Goal: Task Accomplishment & Management: Manage account settings

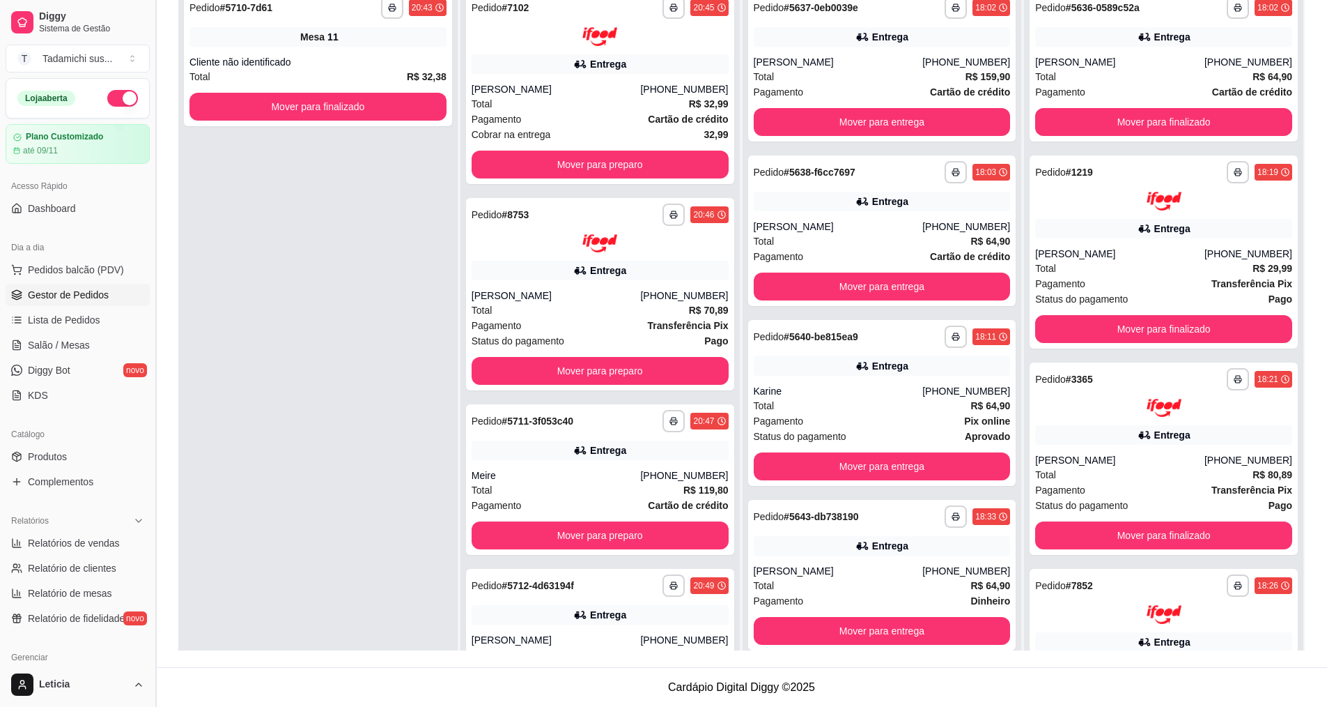
scroll to position [92, 0]
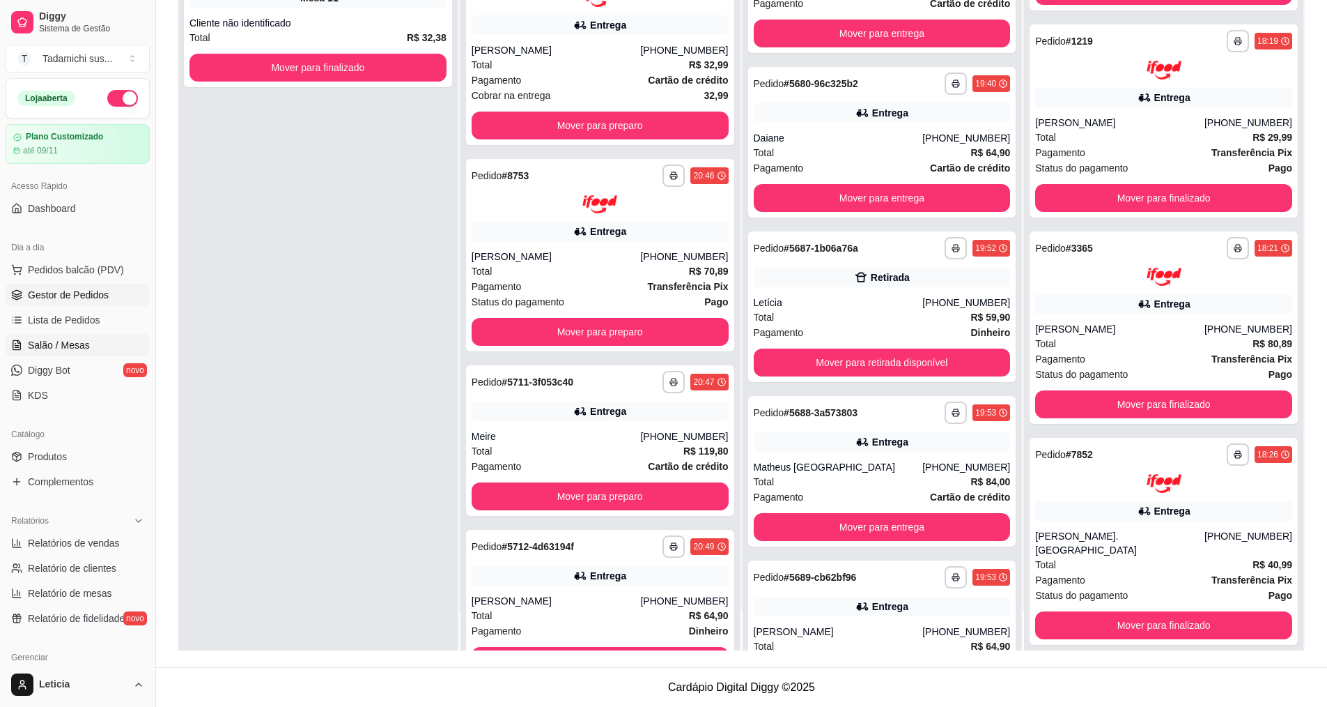
click at [63, 340] on span "Salão / Mesas" at bounding box center [59, 345] width 62 height 14
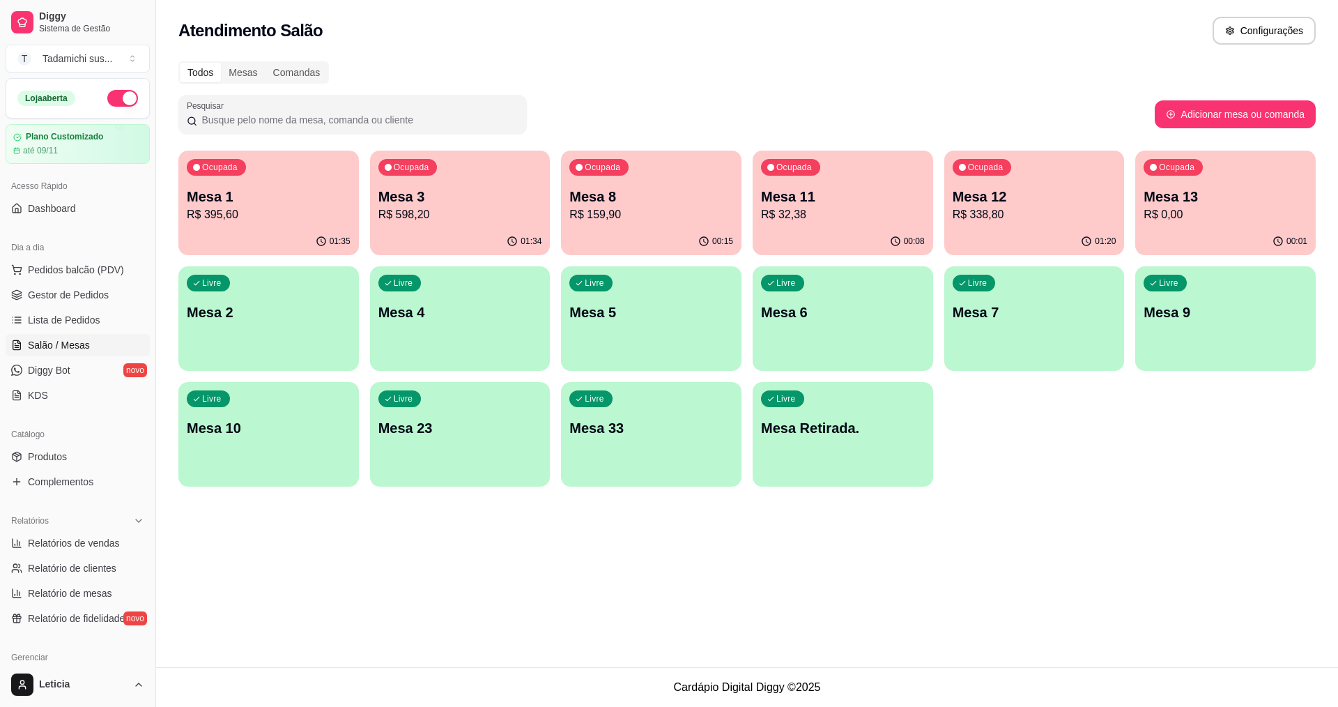
click at [1122, 221] on div "Ocupada Mesa 12 R$ 338,80" at bounding box center [1034, 188] width 180 height 77
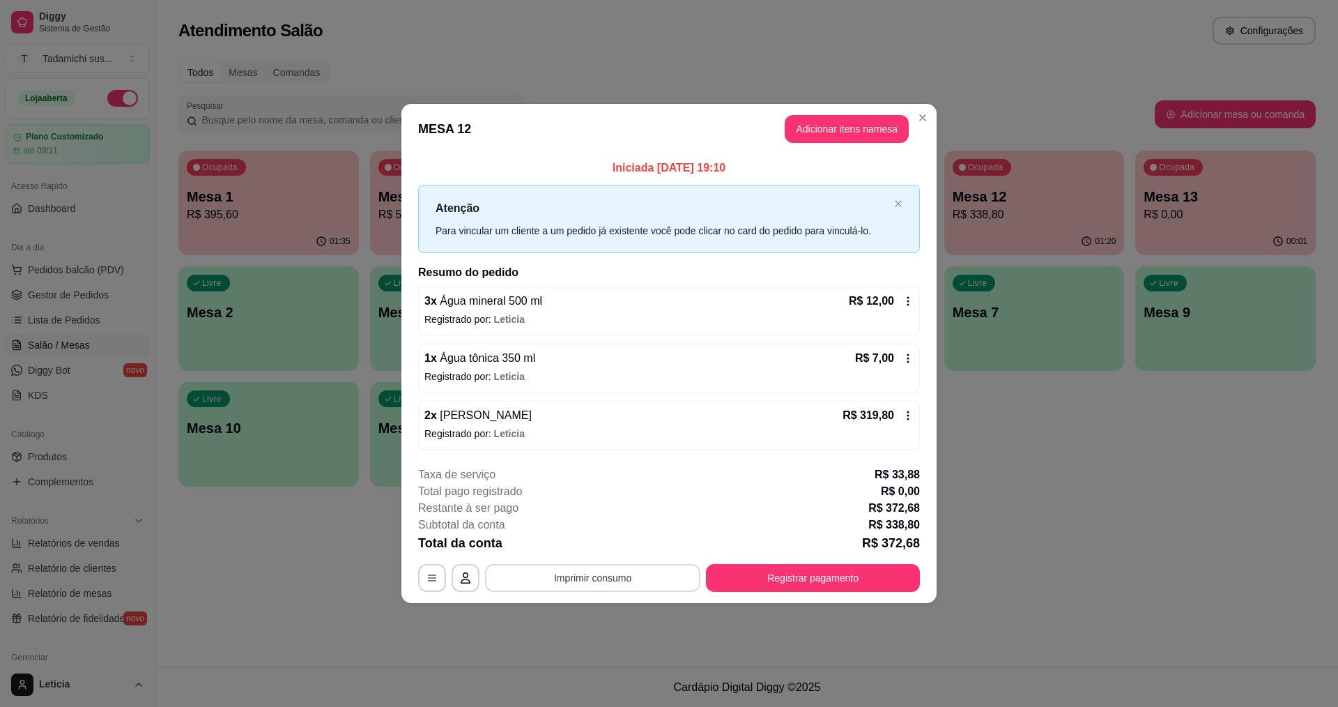
click at [628, 571] on button "Imprimir consumo" at bounding box center [592, 578] width 215 height 28
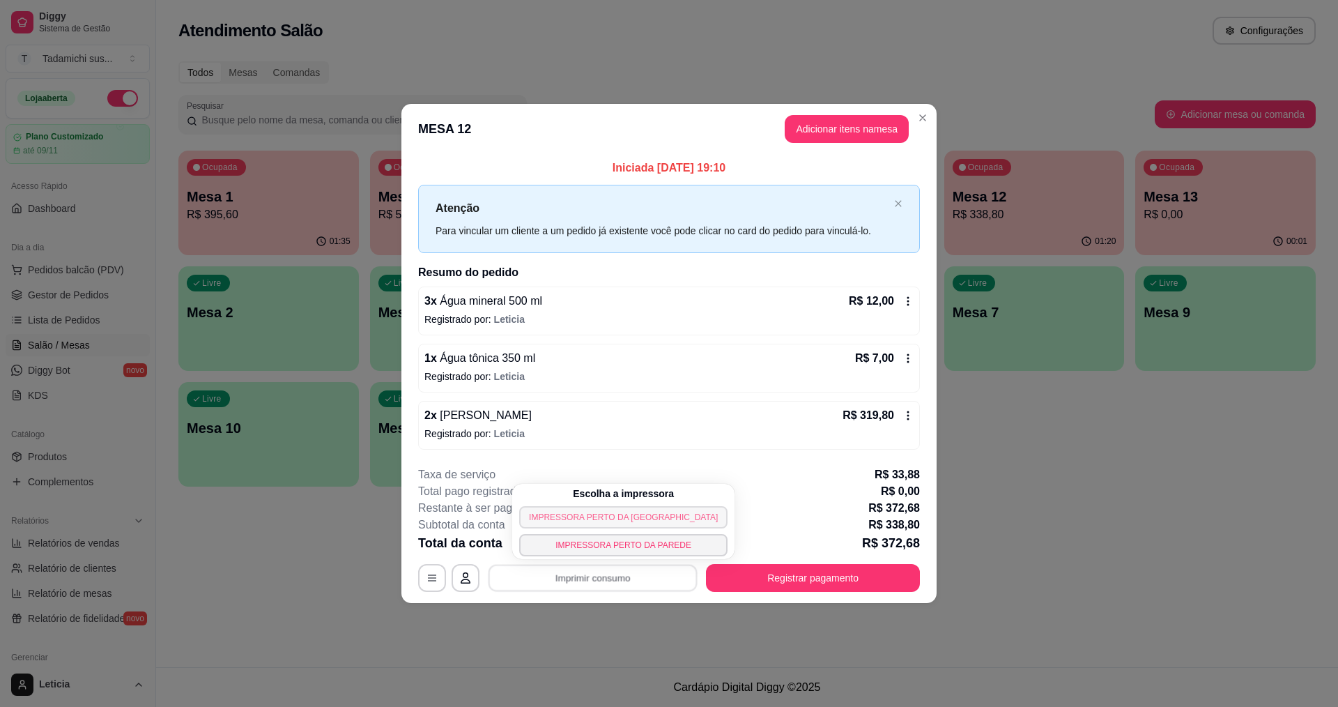
click at [598, 515] on button "IMPRESSORA PERTO DA [GEOGRAPHIC_DATA]" at bounding box center [623, 517] width 208 height 22
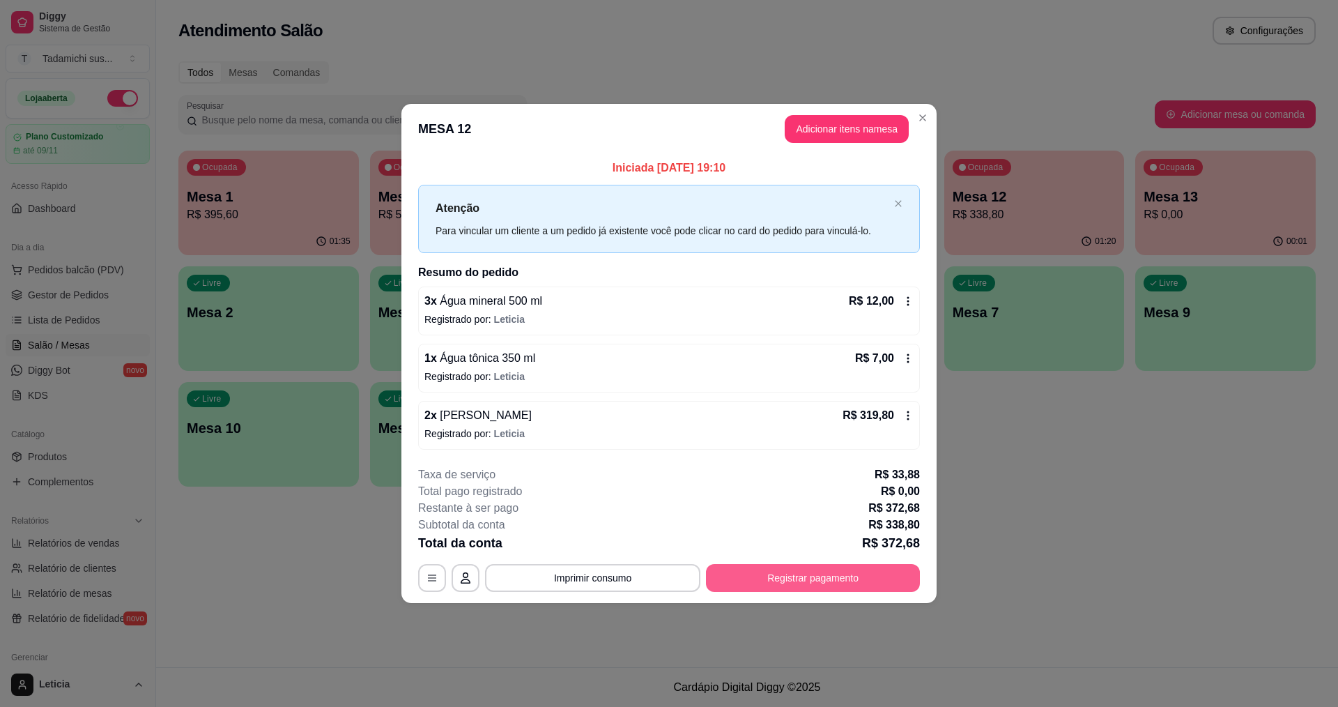
click at [777, 574] on button "Registrar pagamento" at bounding box center [813, 578] width 214 height 28
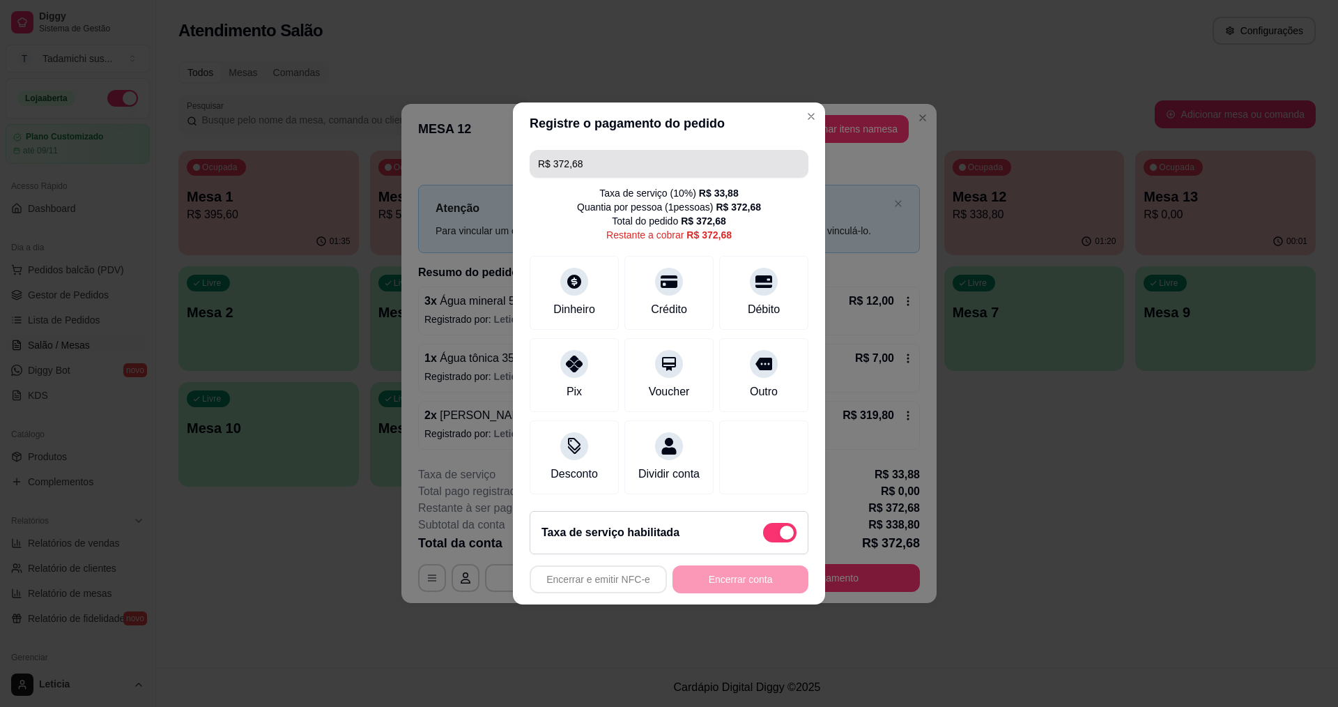
click at [640, 161] on input "R$ 372,68" at bounding box center [669, 164] width 262 height 28
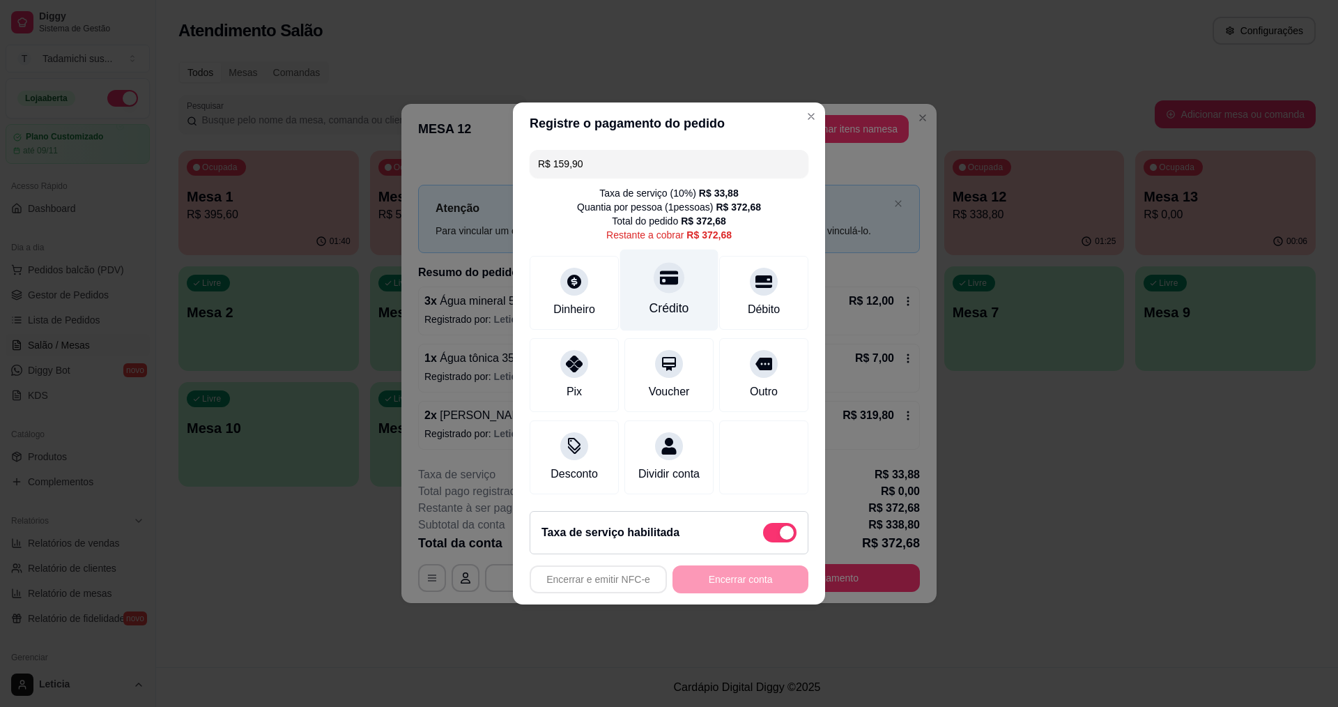
click at [655, 283] on div "Crédito" at bounding box center [669, 290] width 98 height 82
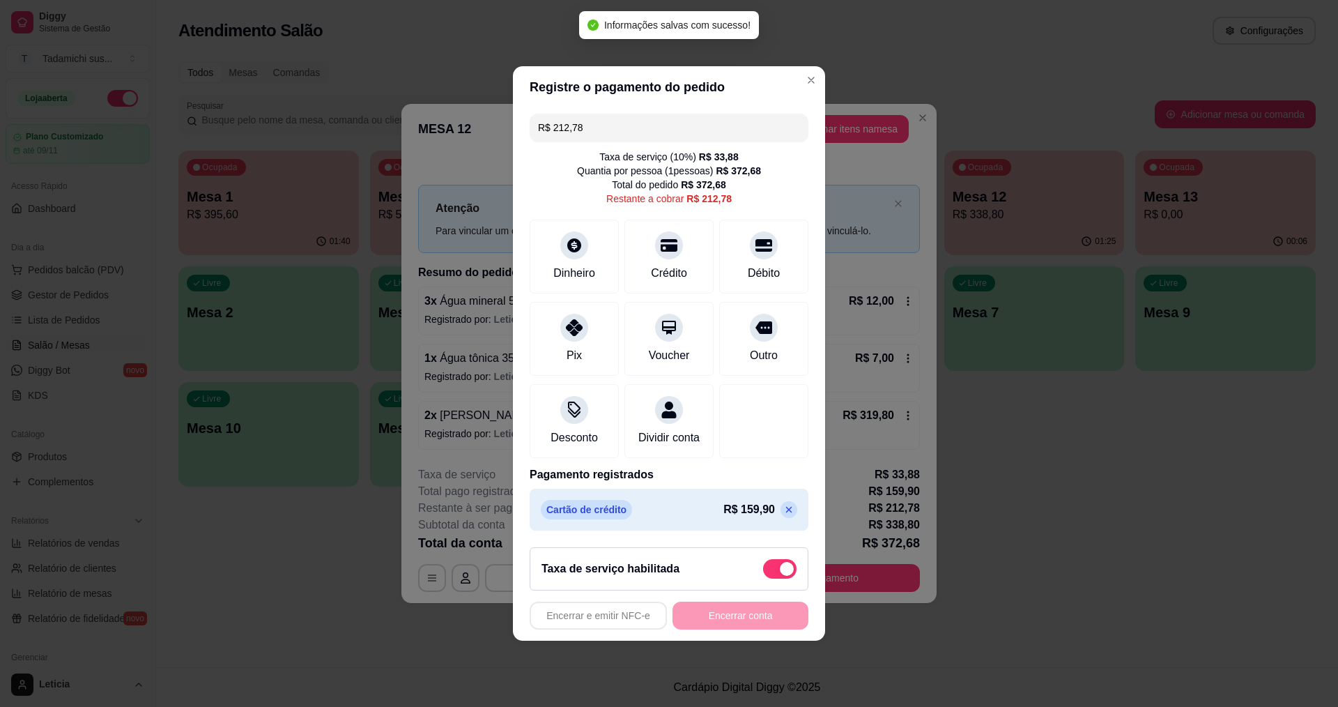
click at [632, 128] on input "R$ 212,78" at bounding box center [669, 128] width 262 height 28
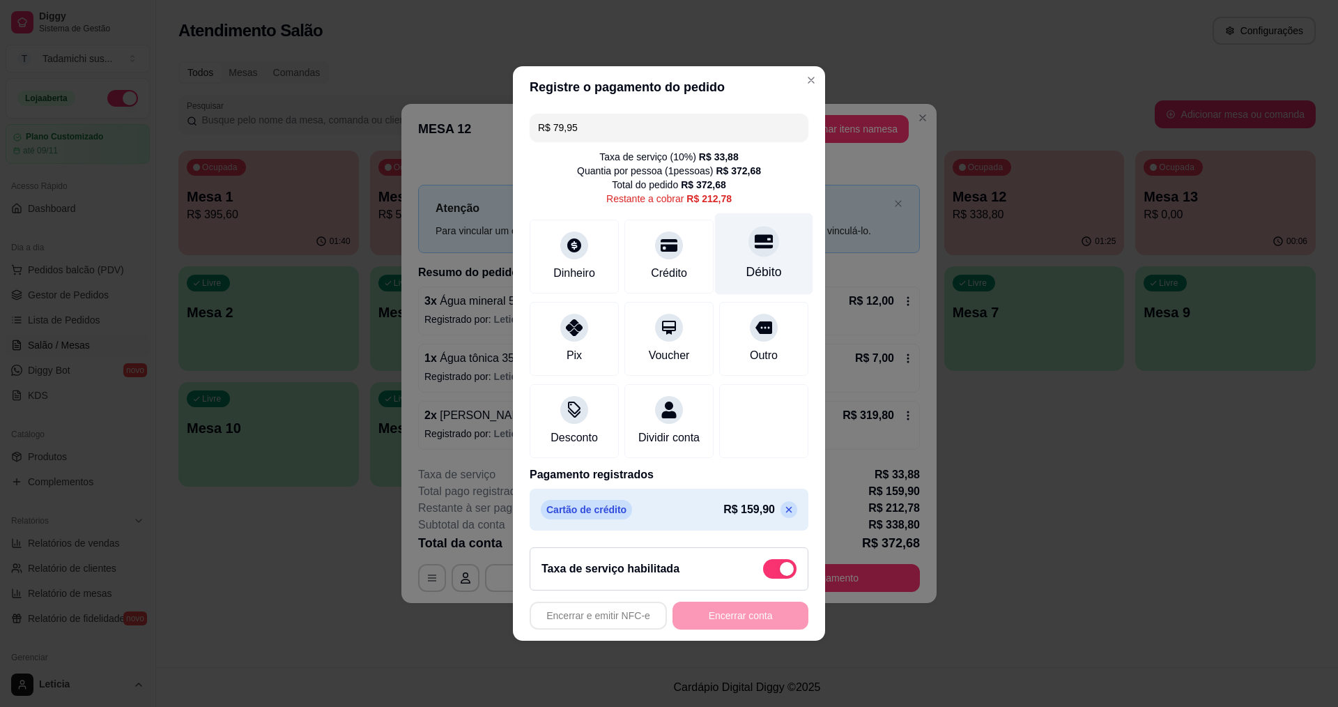
click at [759, 263] on div "Débito" at bounding box center [764, 272] width 36 height 18
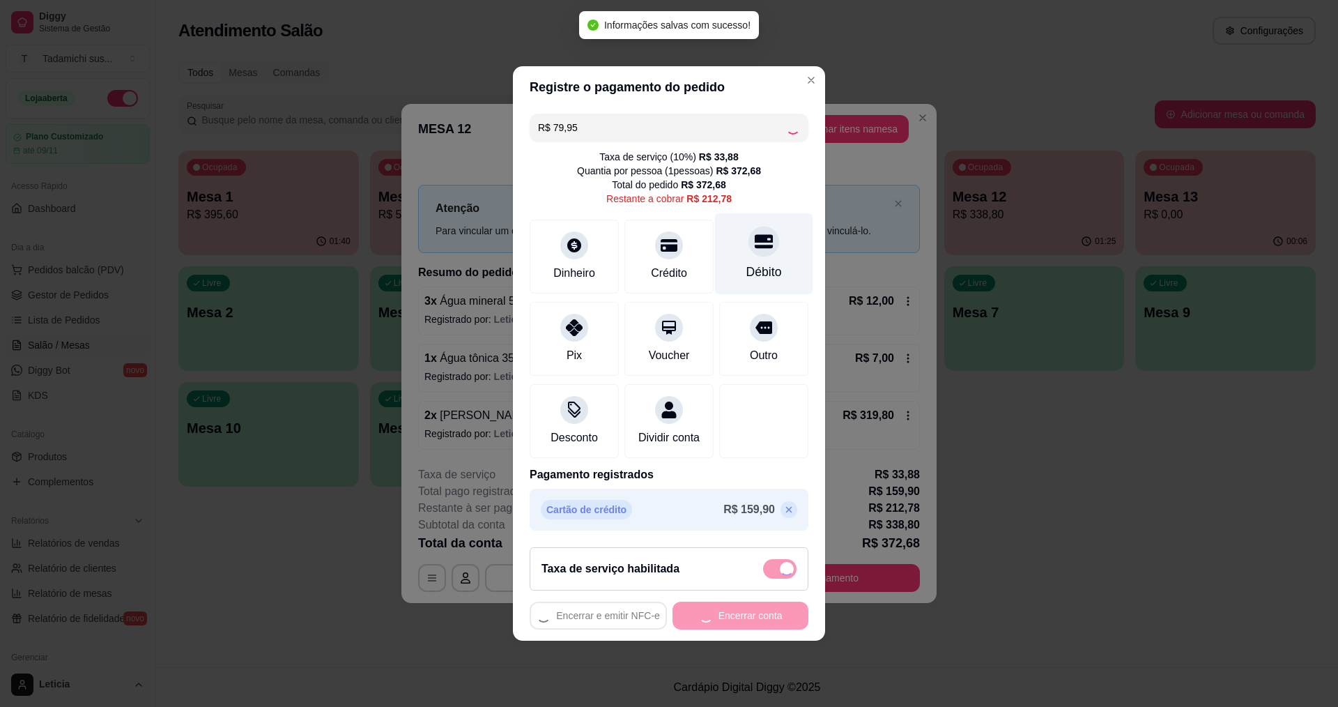
type input "R$ 132,83"
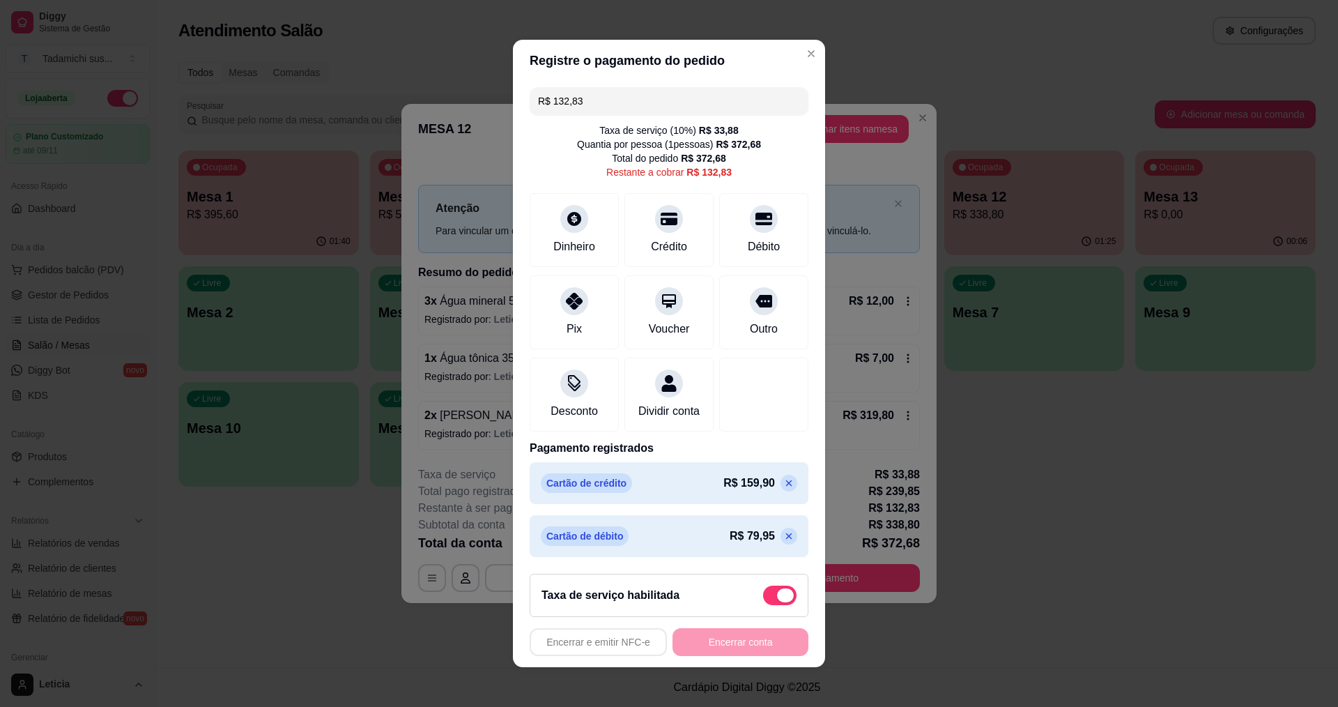
click at [763, 596] on span at bounding box center [779, 595] width 33 height 20
click at [763, 598] on input "checkbox" at bounding box center [766, 602] width 9 height 9
checkbox input "true"
type input "R$ 98,95"
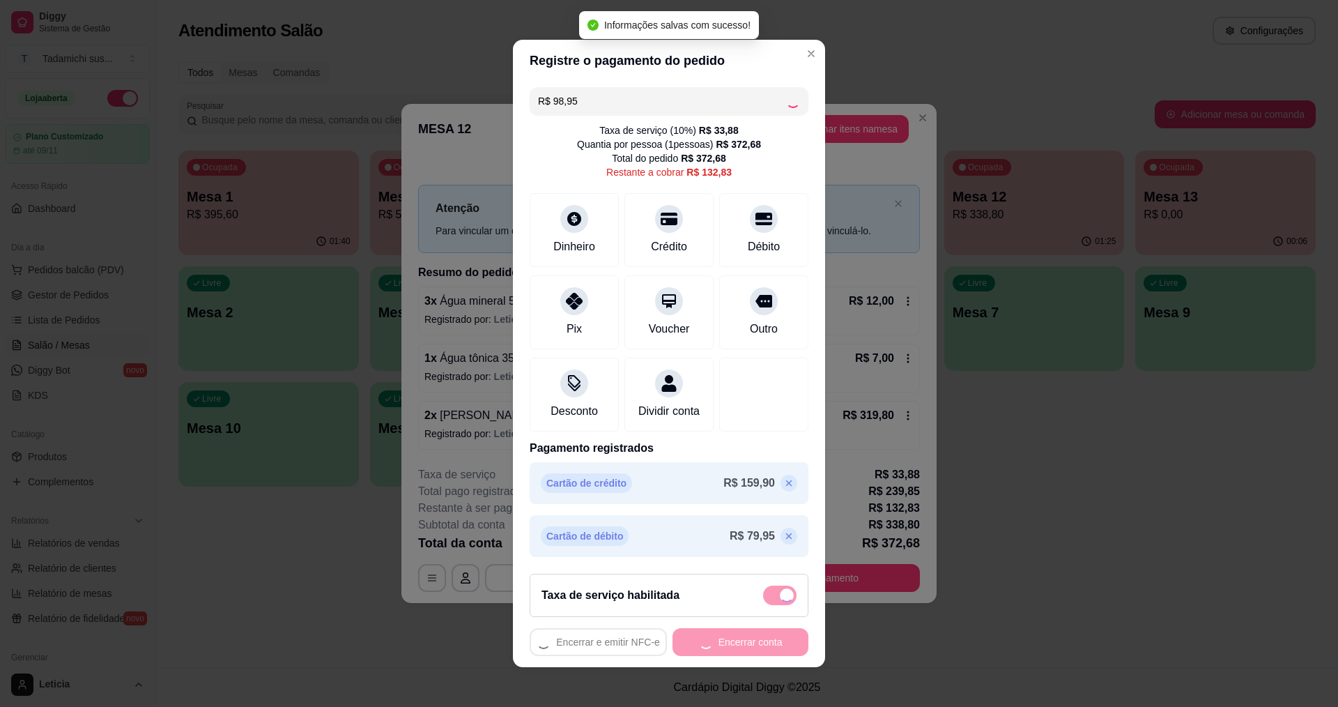
checkbox input "false"
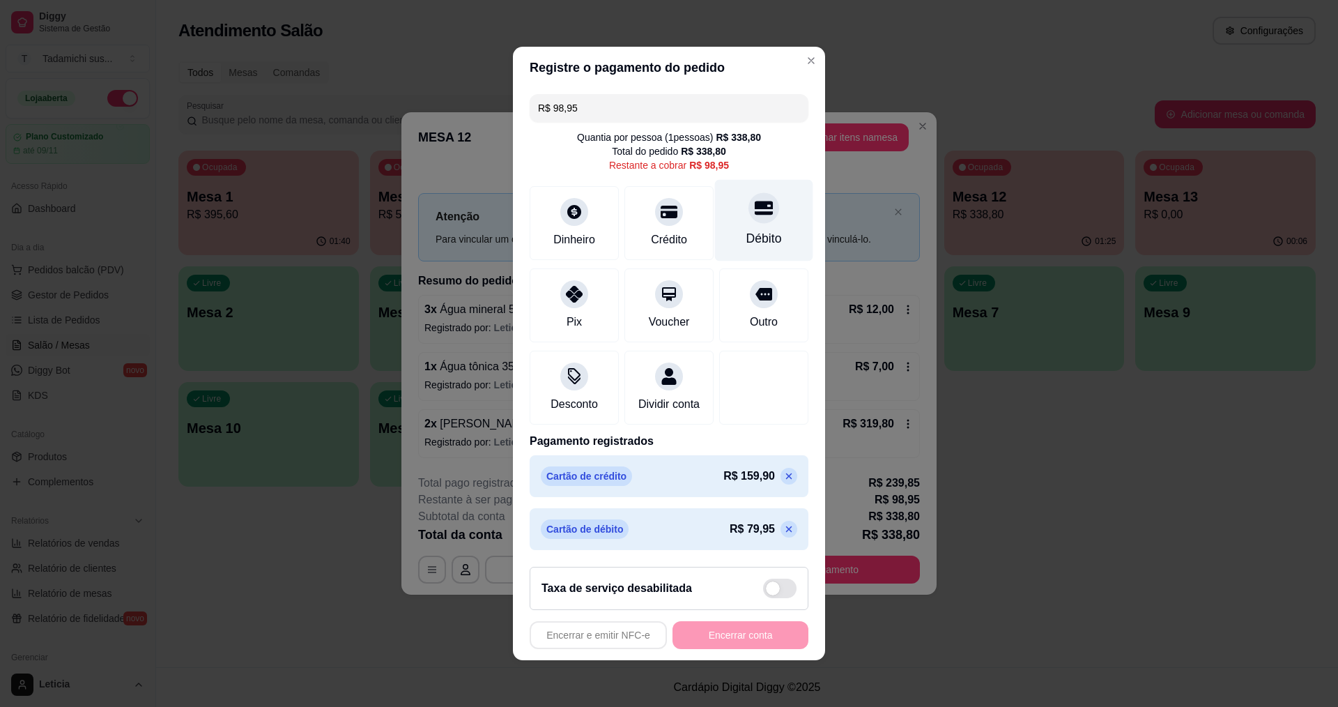
click at [756, 218] on div "Débito" at bounding box center [764, 221] width 98 height 82
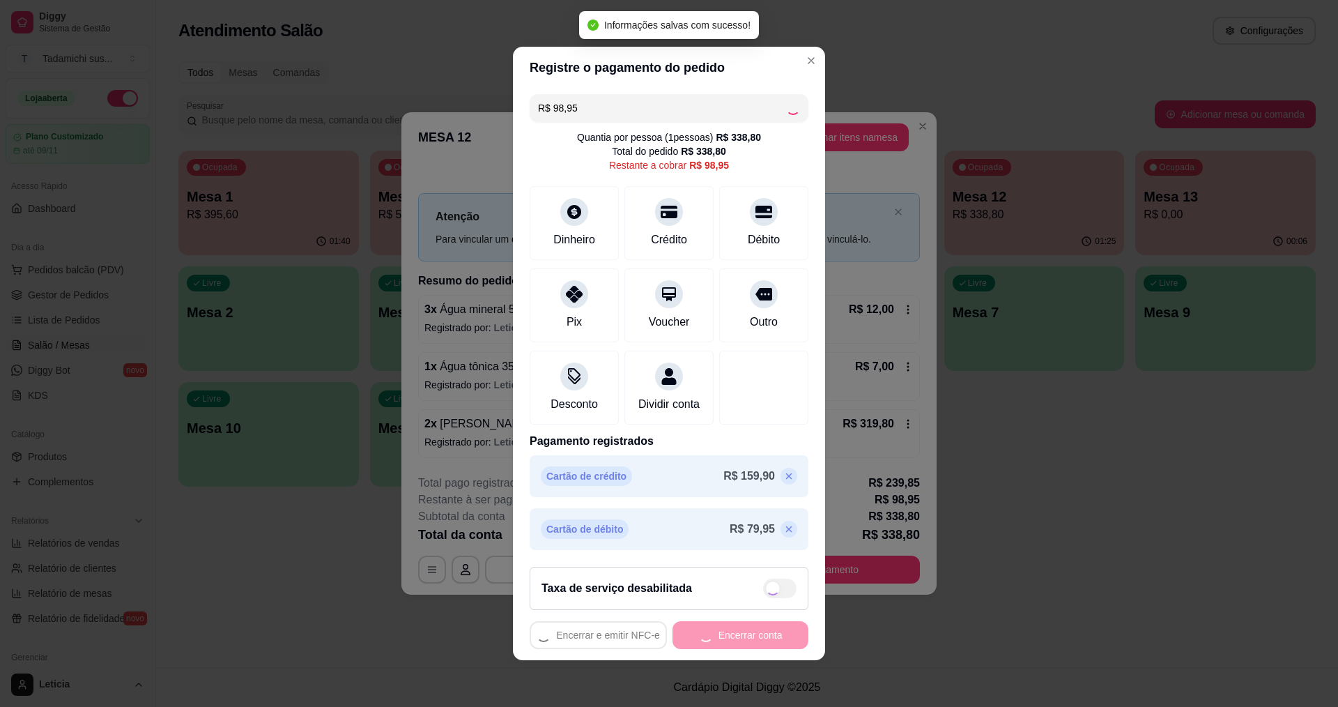
type input "R$ 0,00"
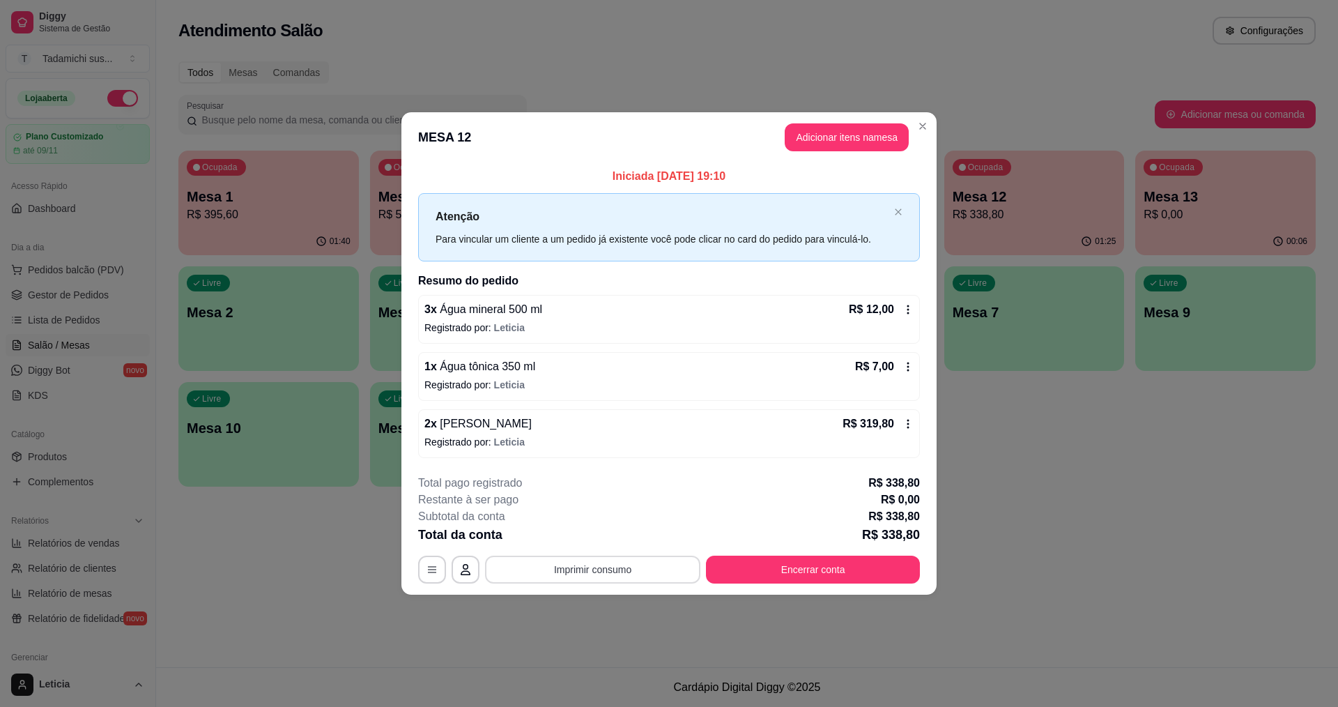
click at [649, 578] on button "Imprimir consumo" at bounding box center [592, 569] width 215 height 28
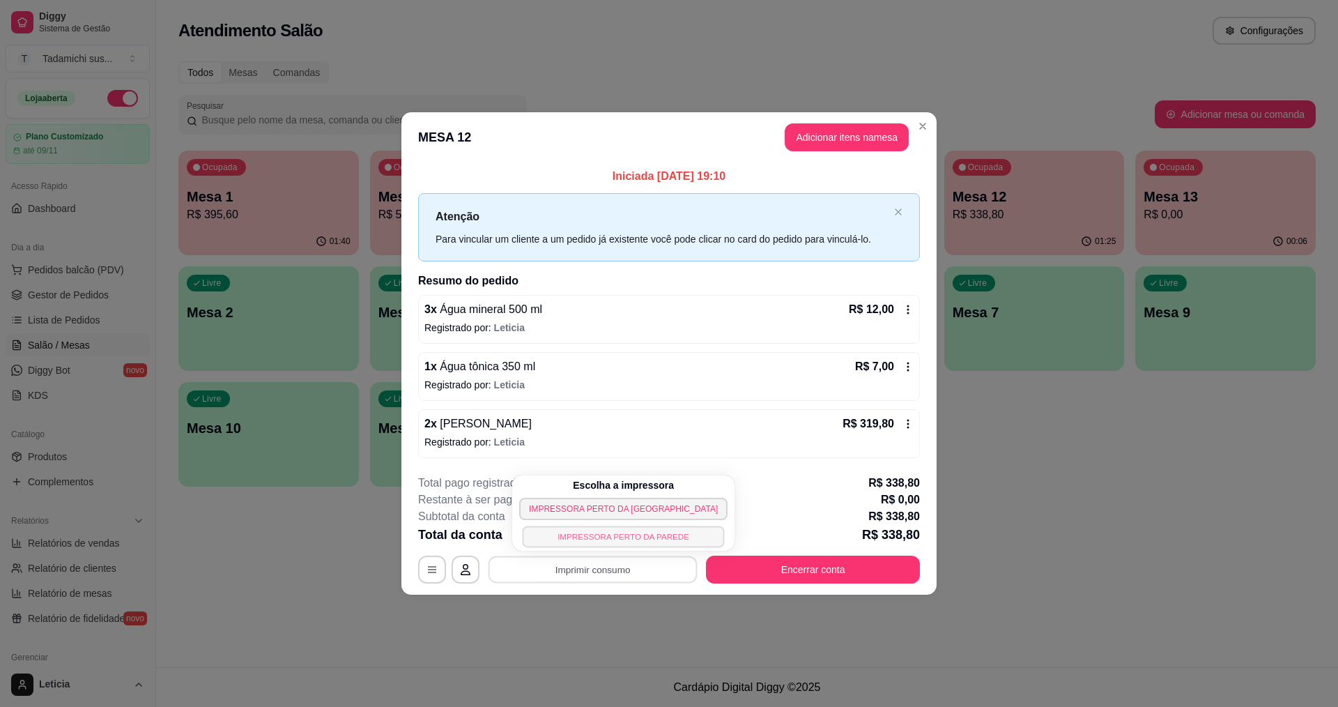
click at [628, 532] on button "IMPRESSORA PERTO DA PAREDE" at bounding box center [624, 536] width 202 height 22
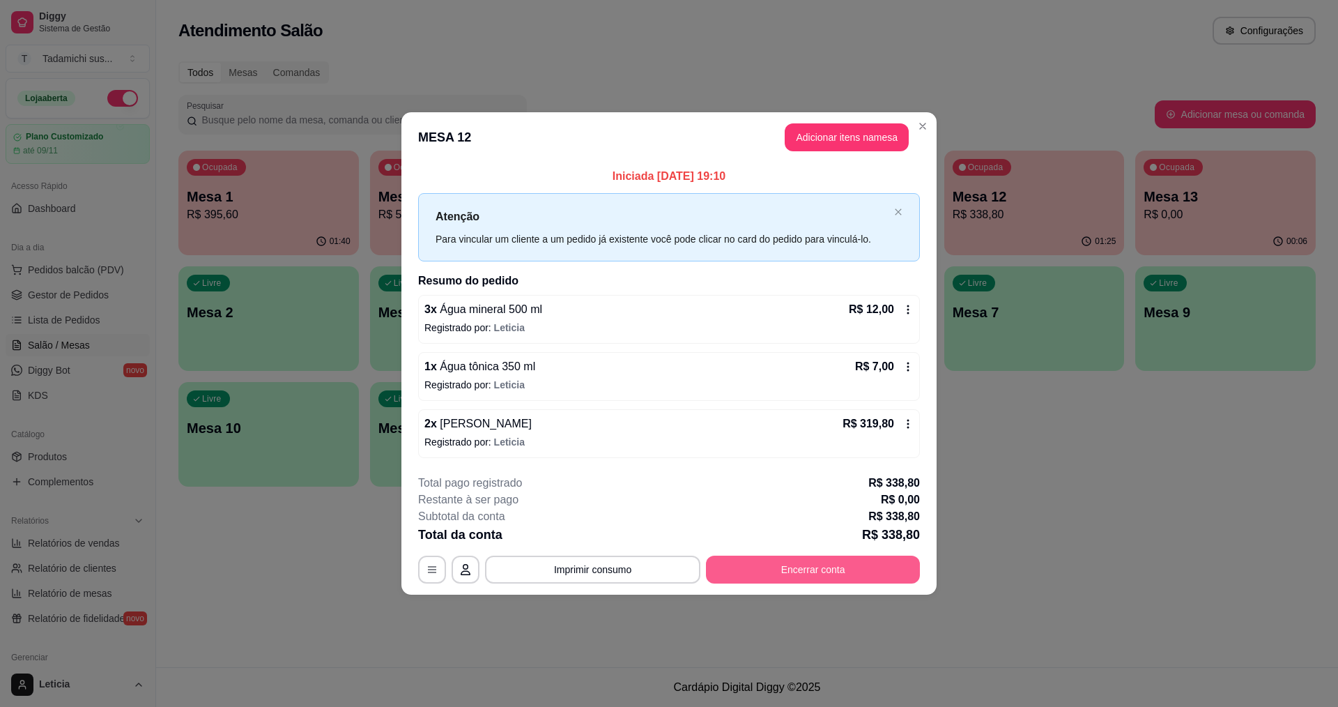
click at [769, 566] on button "Encerrar conta" at bounding box center [813, 569] width 214 height 28
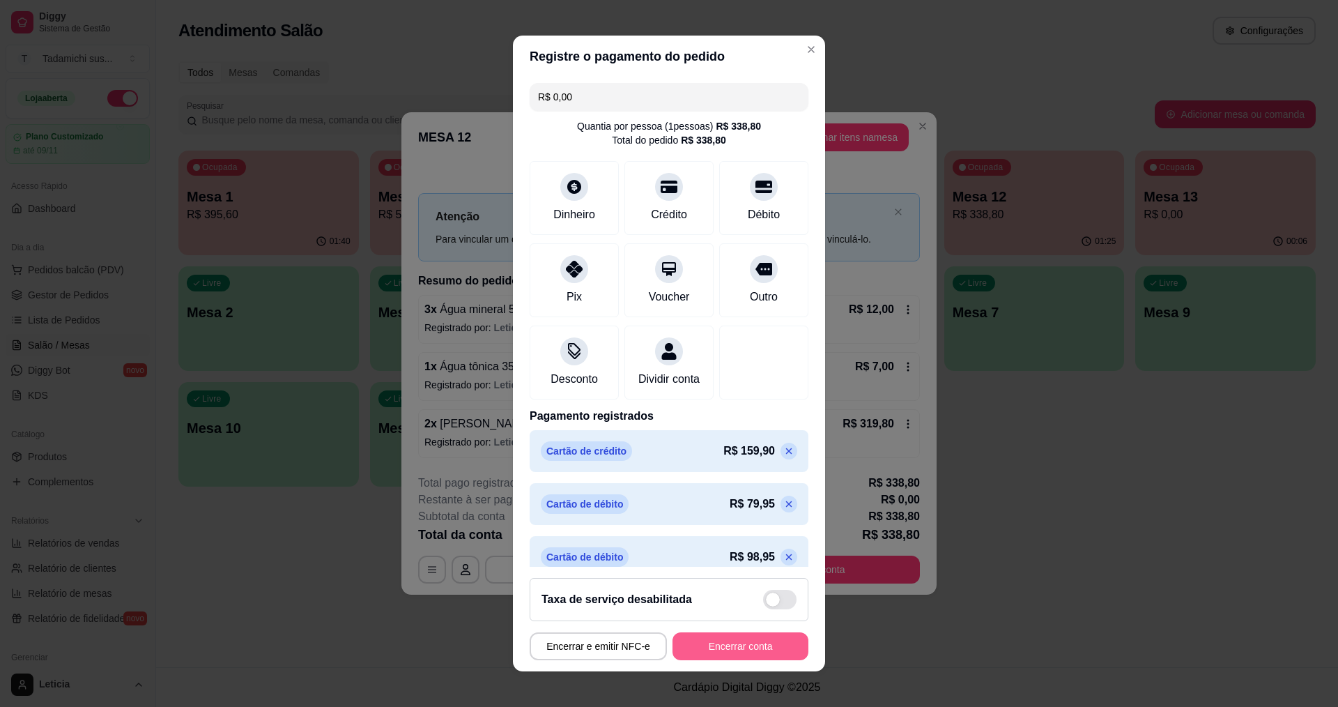
click at [739, 635] on button "Encerrar conta" at bounding box center [740, 646] width 136 height 28
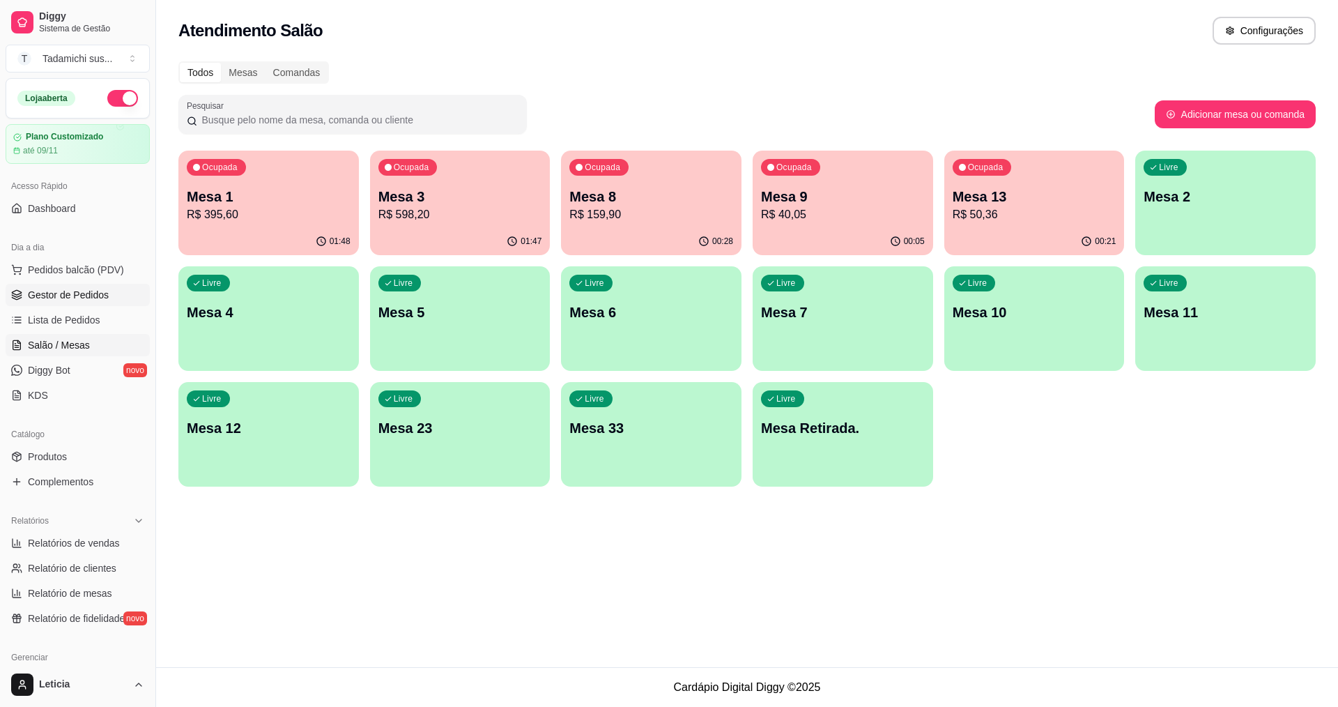
click at [50, 292] on span "Gestor de Pedidos" at bounding box center [68, 295] width 81 height 14
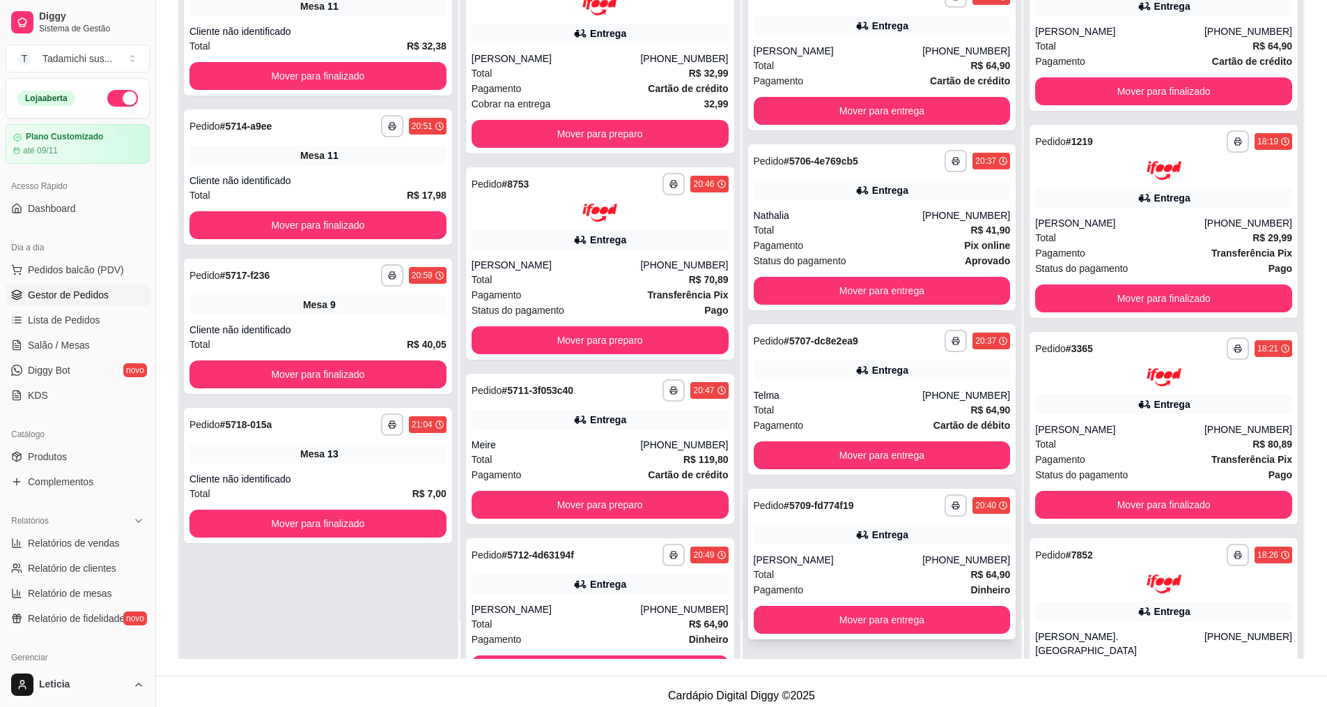
scroll to position [213, 0]
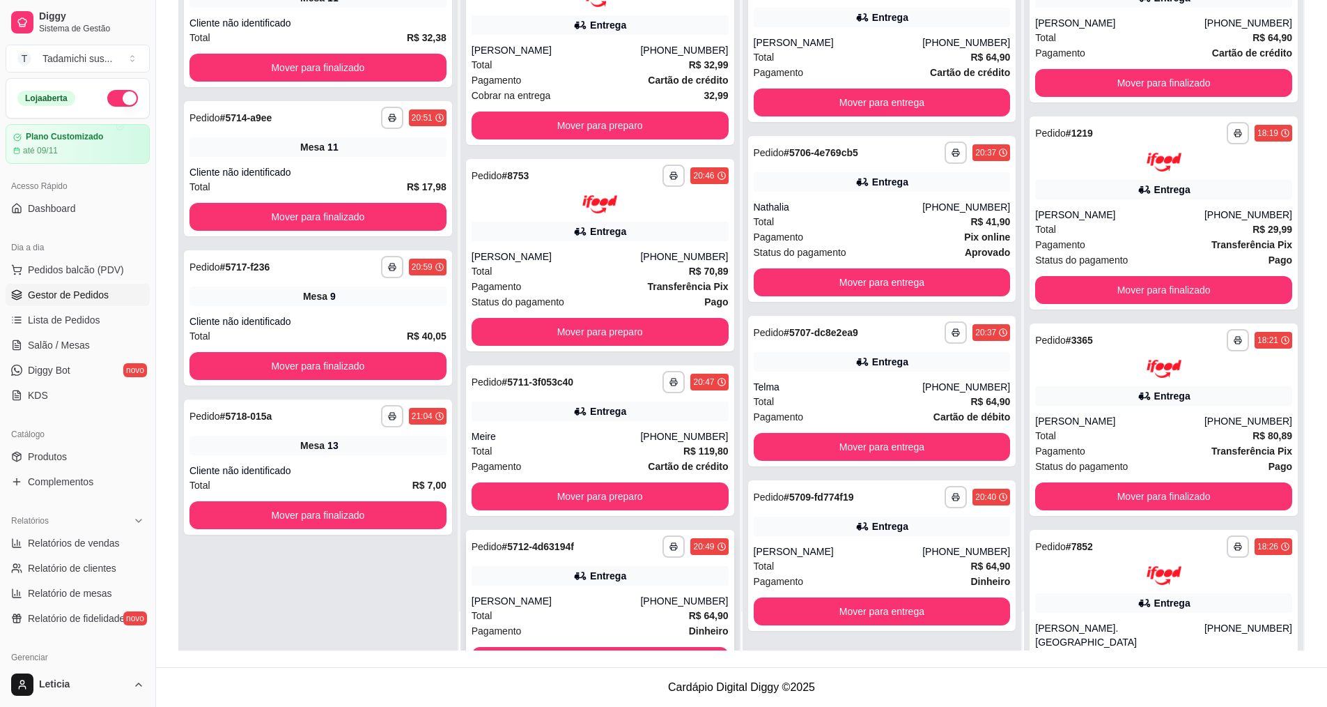
click at [556, 552] on strong "# 5712-4d63194f" at bounding box center [538, 546] width 72 height 11
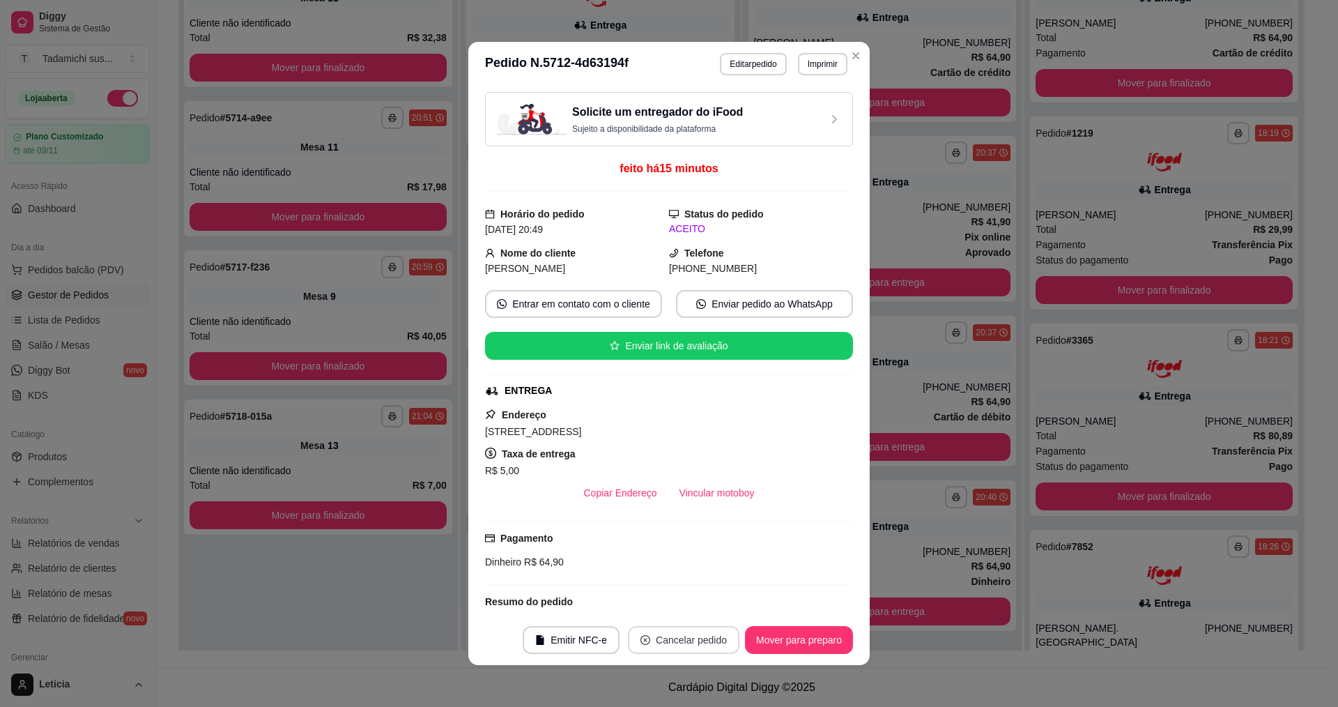
click at [716, 635] on button "Cancelar pedido" at bounding box center [683, 640] width 111 height 28
click at [722, 598] on button "Sim" at bounding box center [717, 605] width 56 height 28
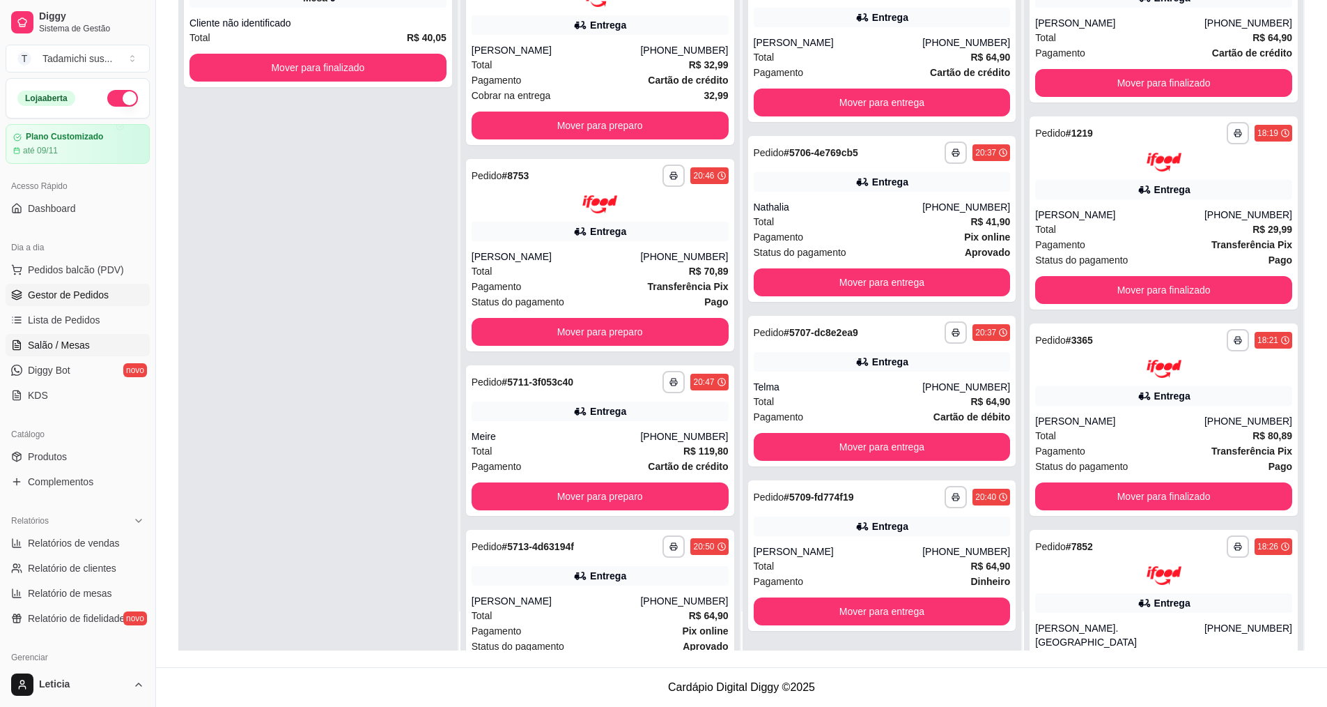
click at [72, 344] on span "Salão / Mesas" at bounding box center [59, 345] width 62 height 14
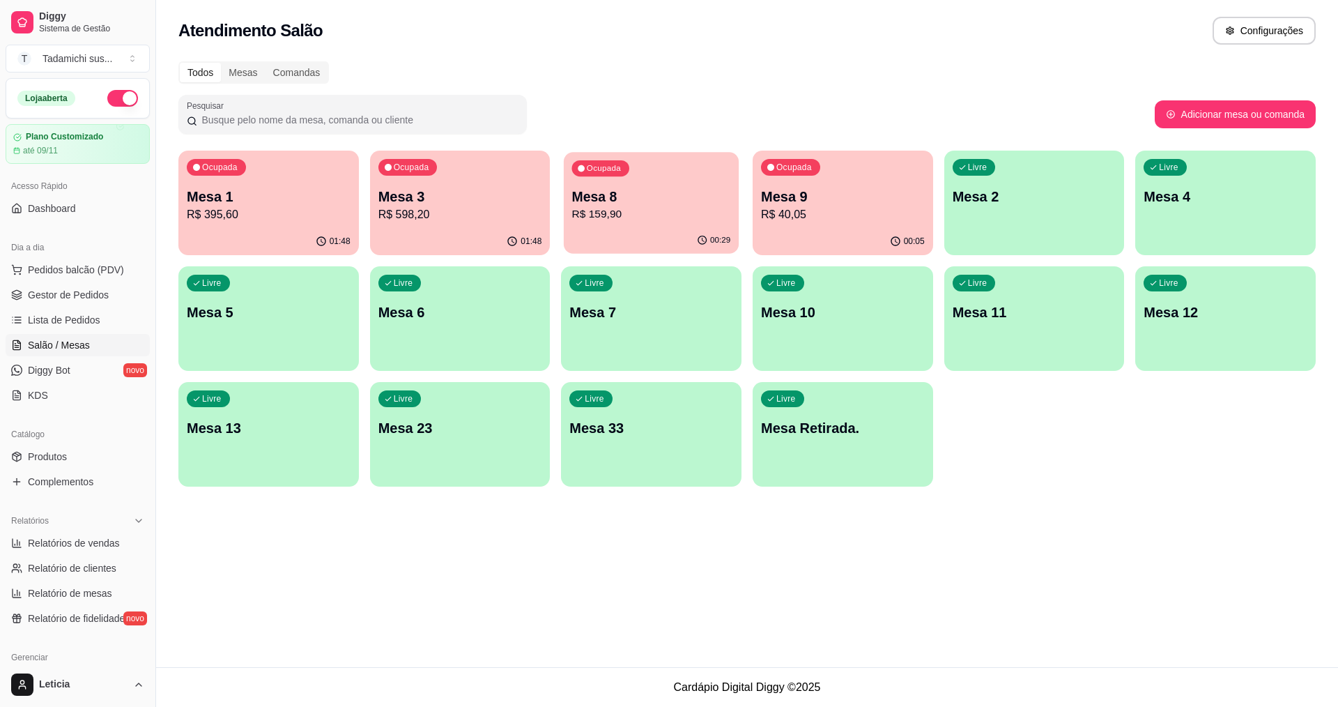
click at [720, 200] on p "Mesa 8" at bounding box center [651, 196] width 159 height 19
click at [860, 219] on p "R$ 40,05" at bounding box center [843, 214] width 159 height 16
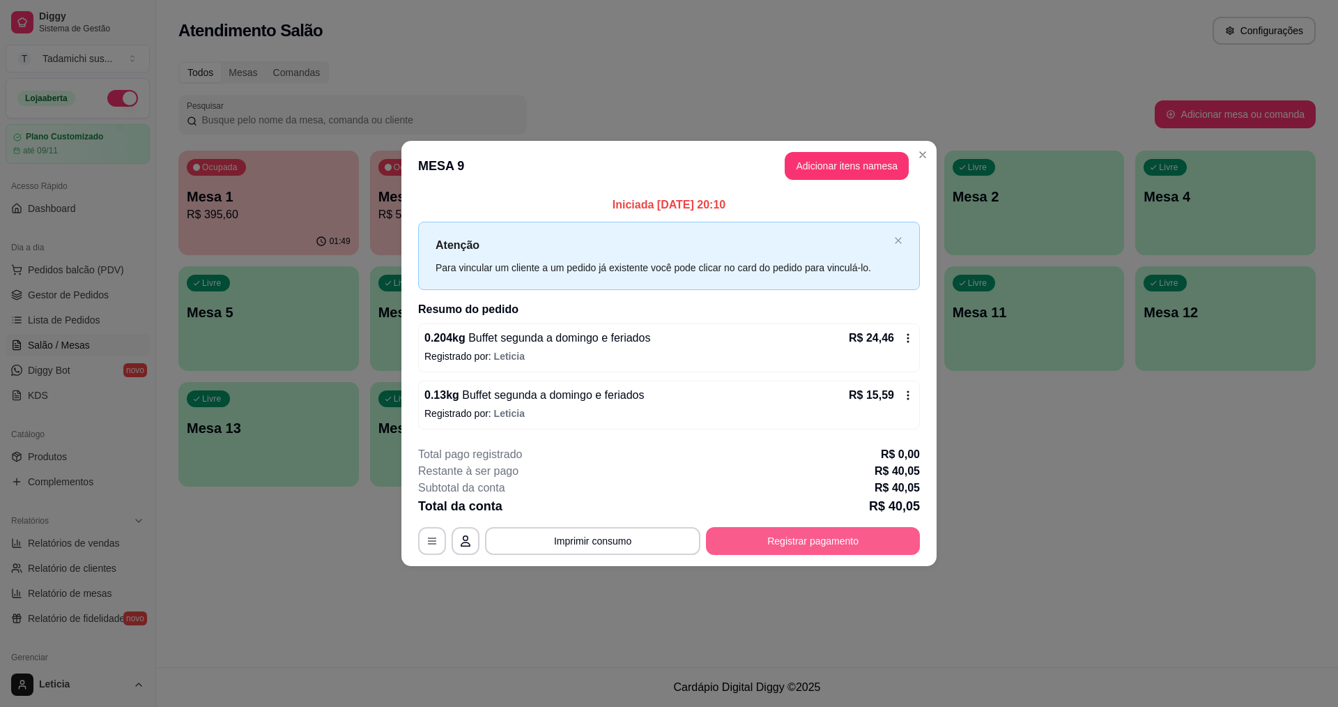
click at [861, 539] on button "Registrar pagamento" at bounding box center [813, 541] width 214 height 28
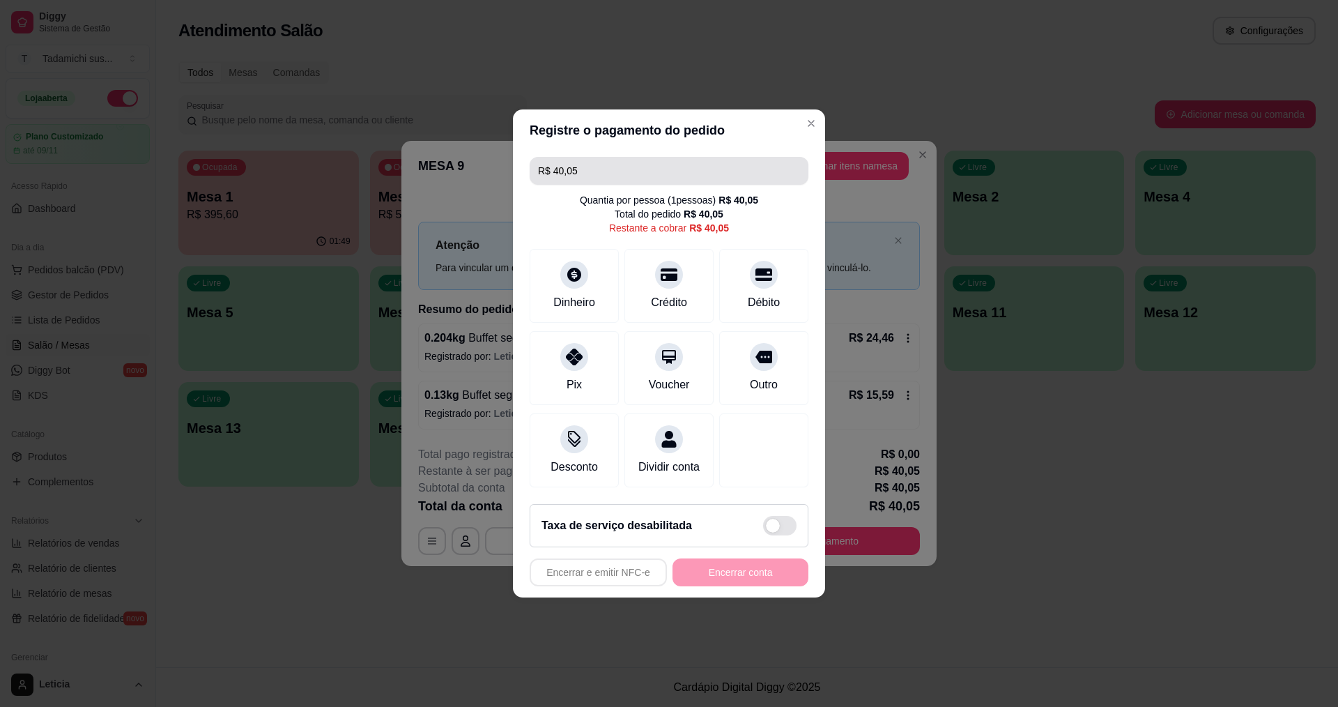
click at [612, 163] on input "R$ 40,05" at bounding box center [669, 171] width 262 height 28
click at [661, 293] on div "Crédito" at bounding box center [669, 301] width 40 height 18
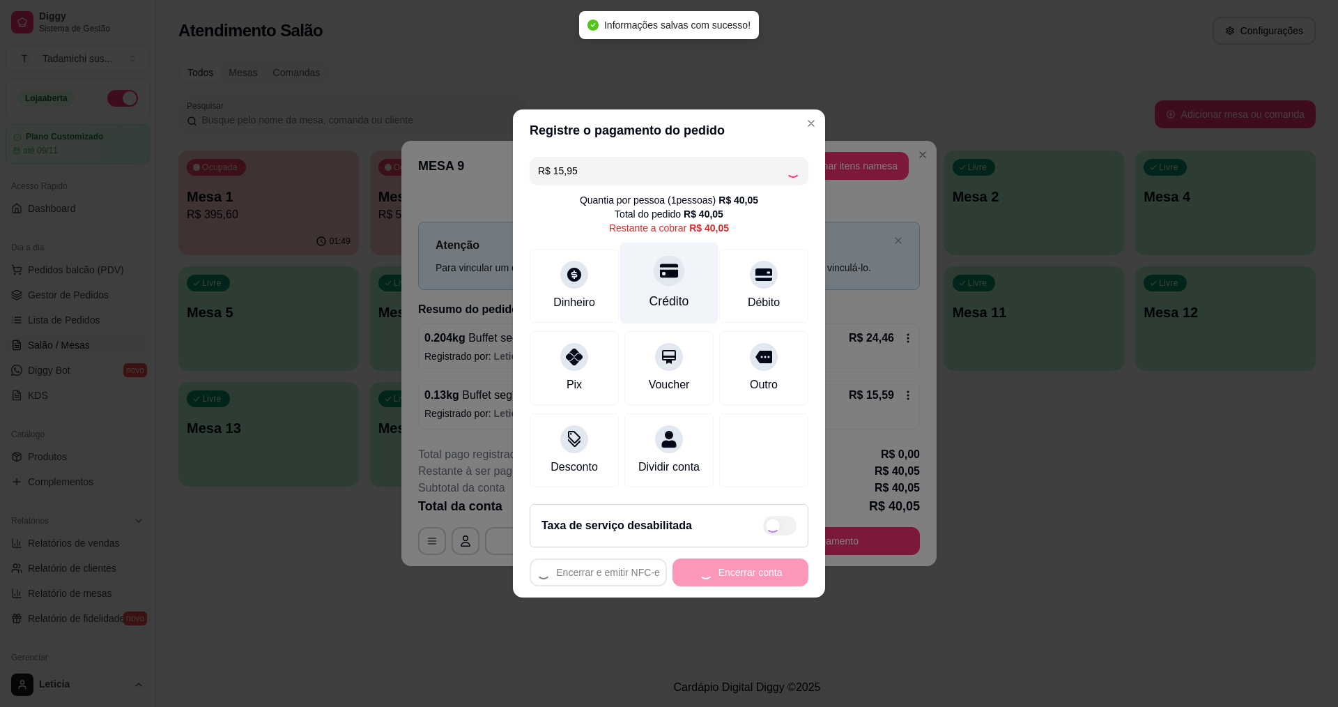
type input "R$ 24,10"
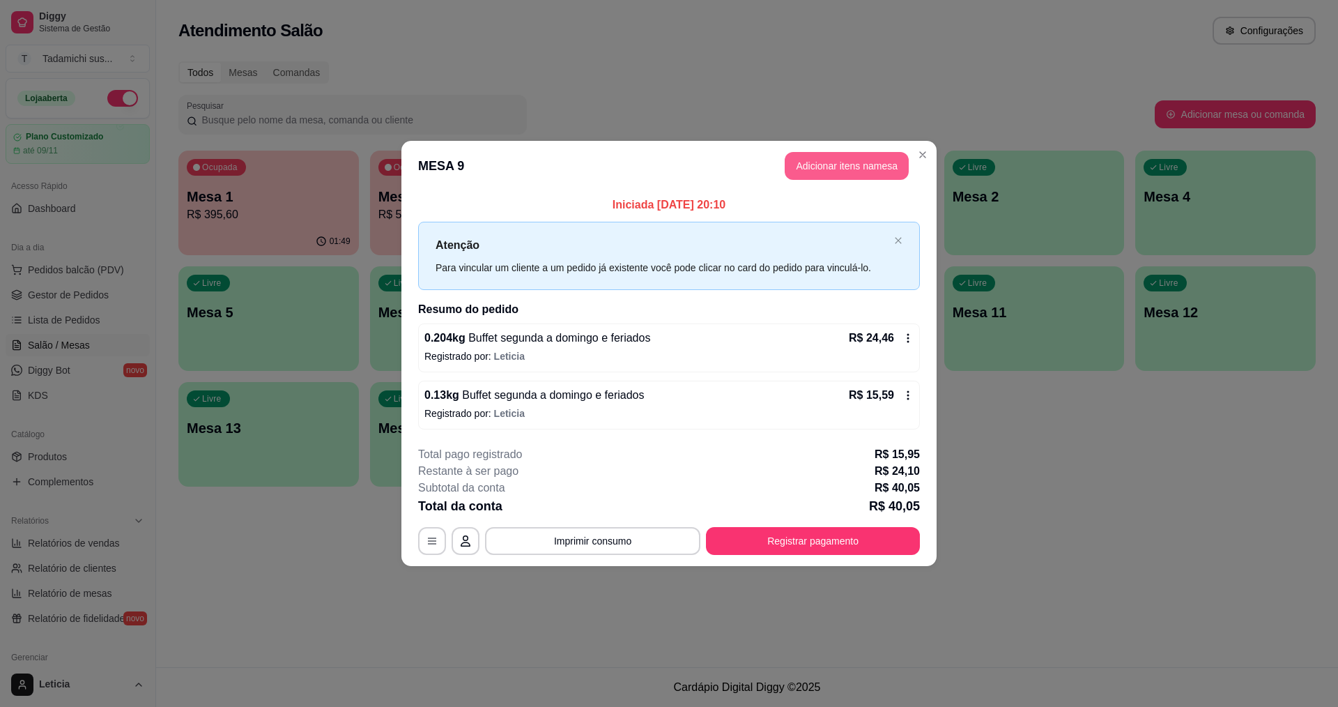
click at [885, 167] on button "Adicionar itens na mesa" at bounding box center [847, 166] width 124 height 28
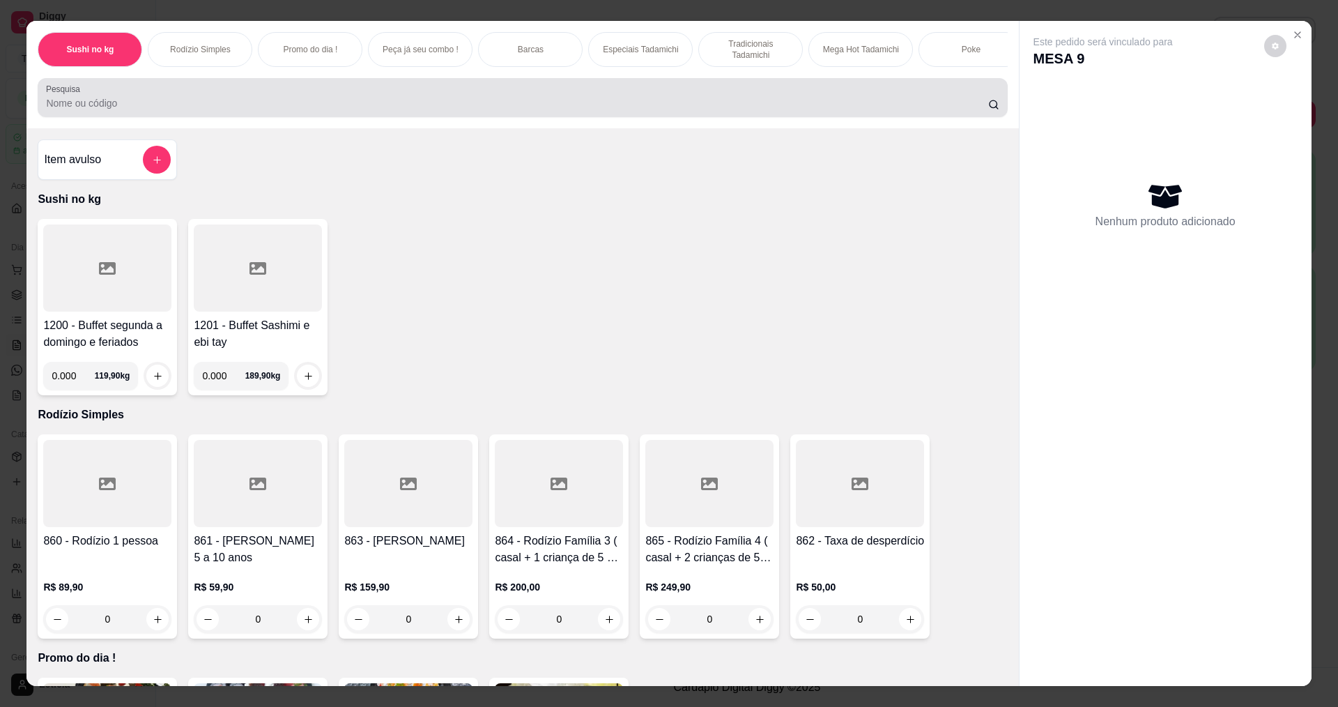
click at [352, 110] on input "Pesquisa" at bounding box center [516, 103] width 941 height 14
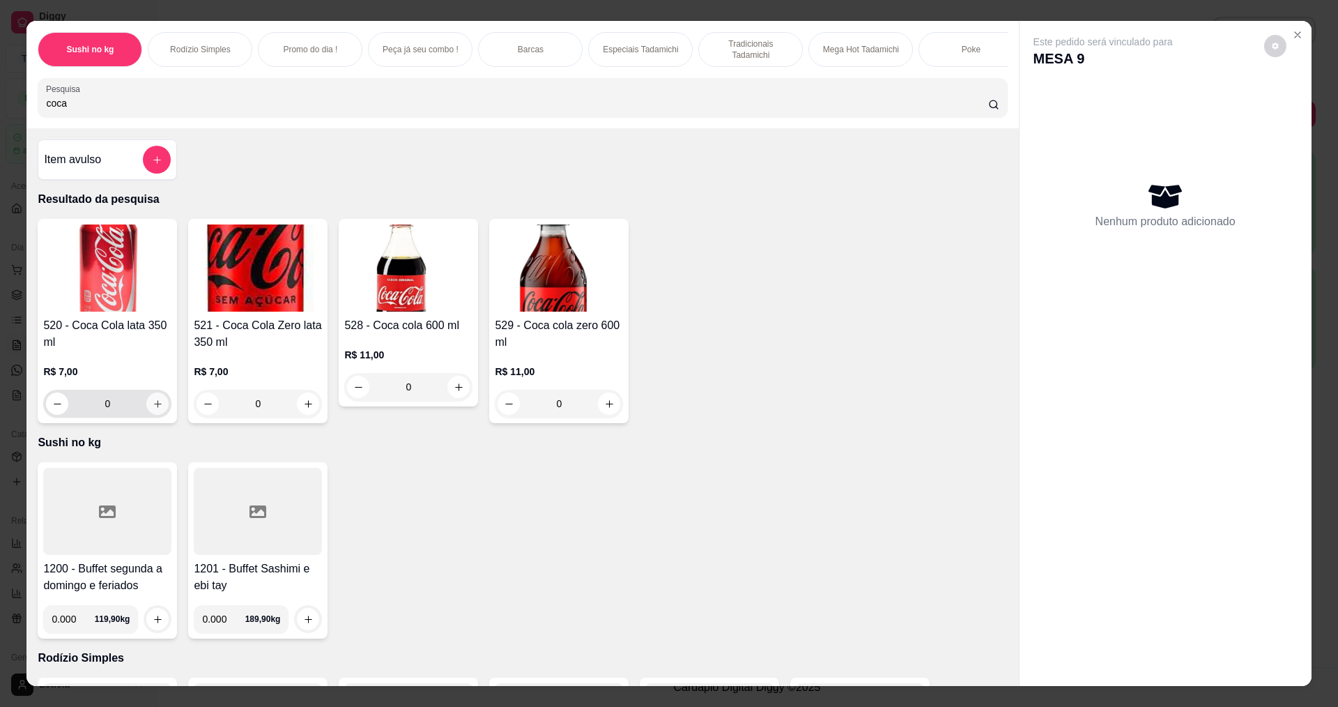
type input "coca"
click at [153, 409] on icon "increase-product-quantity" at bounding box center [158, 404] width 10 height 10
type input "1"
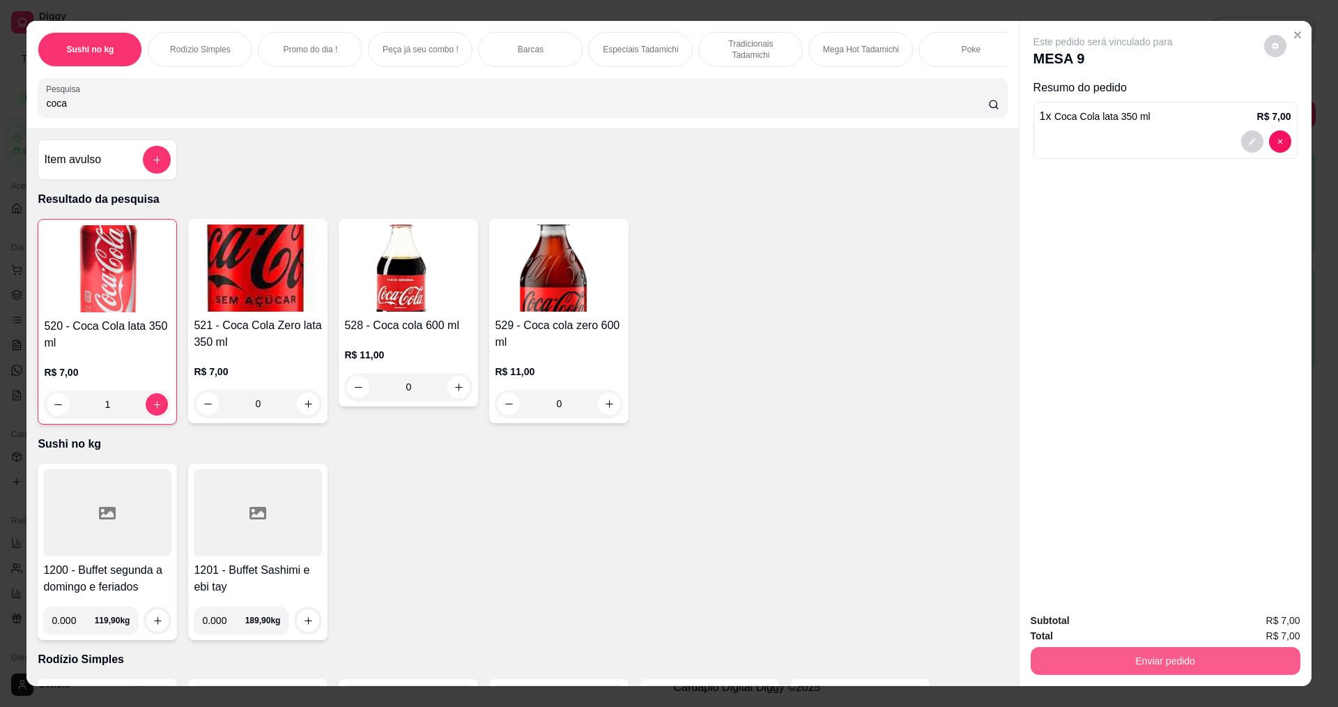
click at [1189, 657] on button "Enviar pedido" at bounding box center [1165, 661] width 270 height 28
click at [1256, 621] on button "Enviar pedido" at bounding box center [1263, 625] width 79 height 26
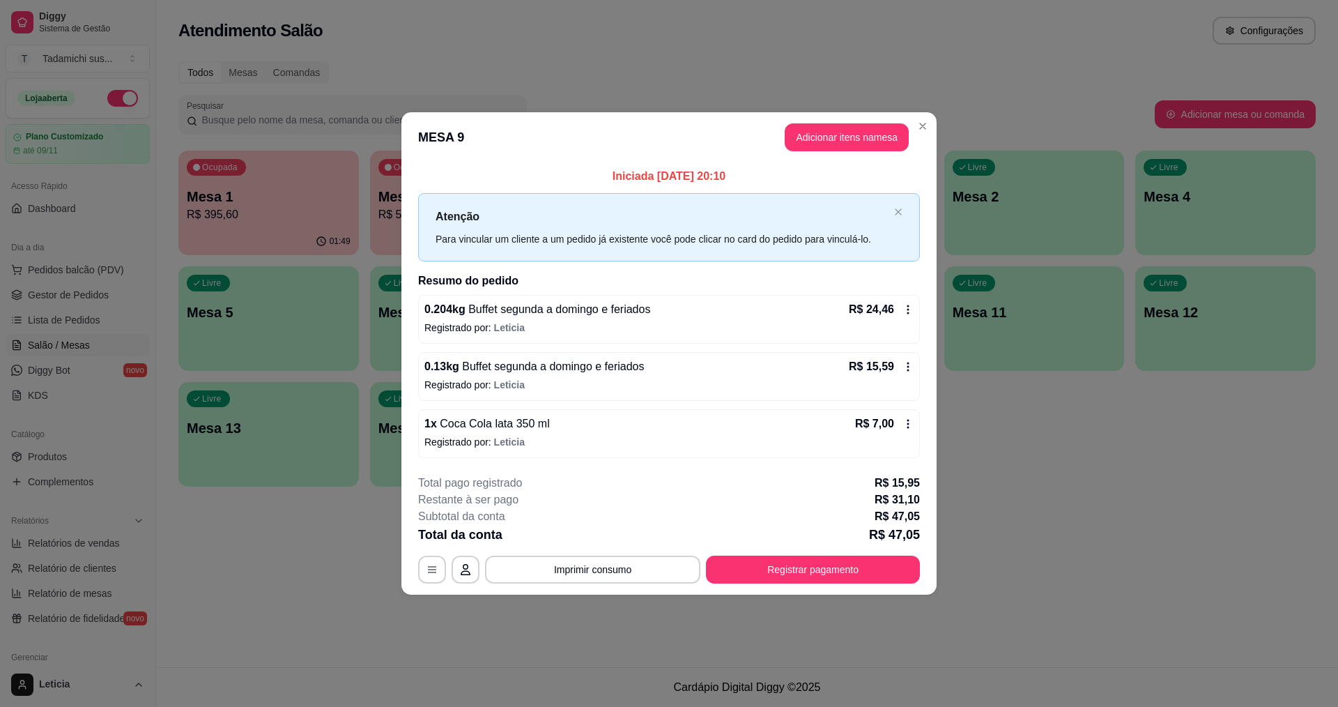
click at [873, 550] on div "**********" at bounding box center [669, 528] width 502 height 109
click at [874, 572] on button "Registrar pagamento" at bounding box center [813, 569] width 214 height 28
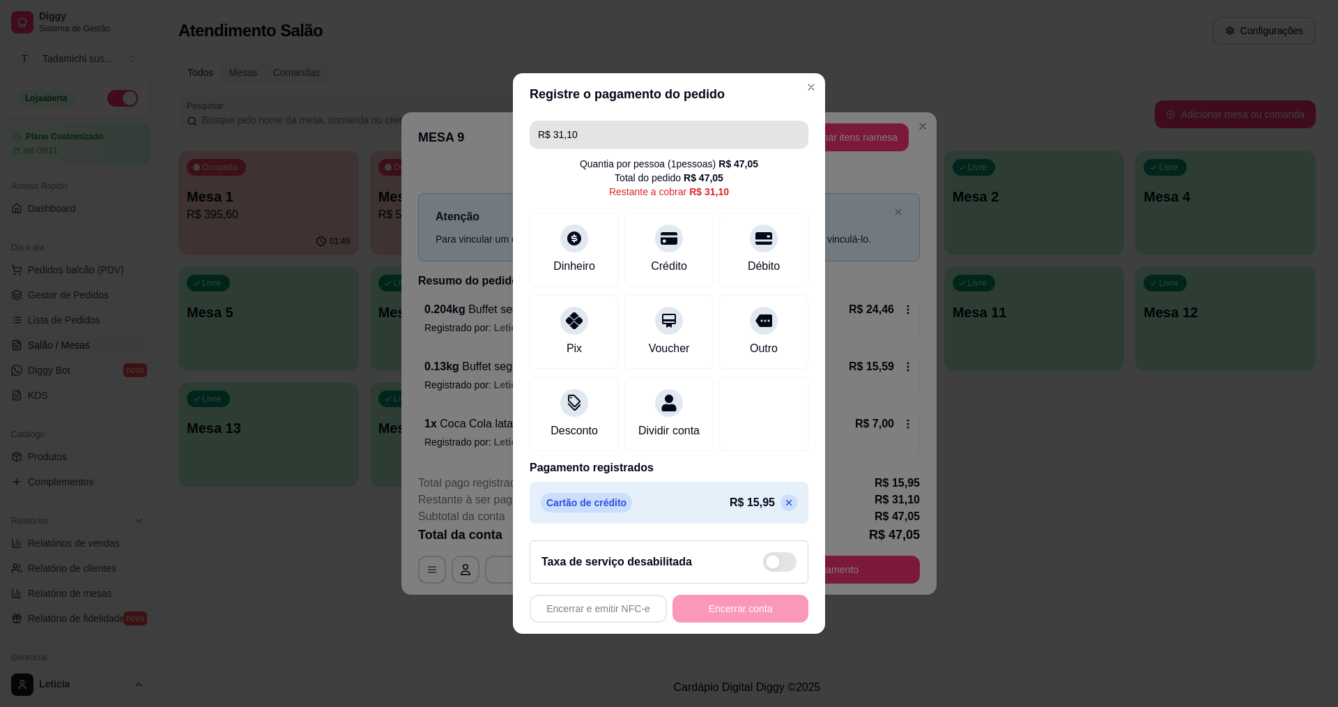
click at [624, 132] on input "R$ 31,10" at bounding box center [669, 135] width 262 height 28
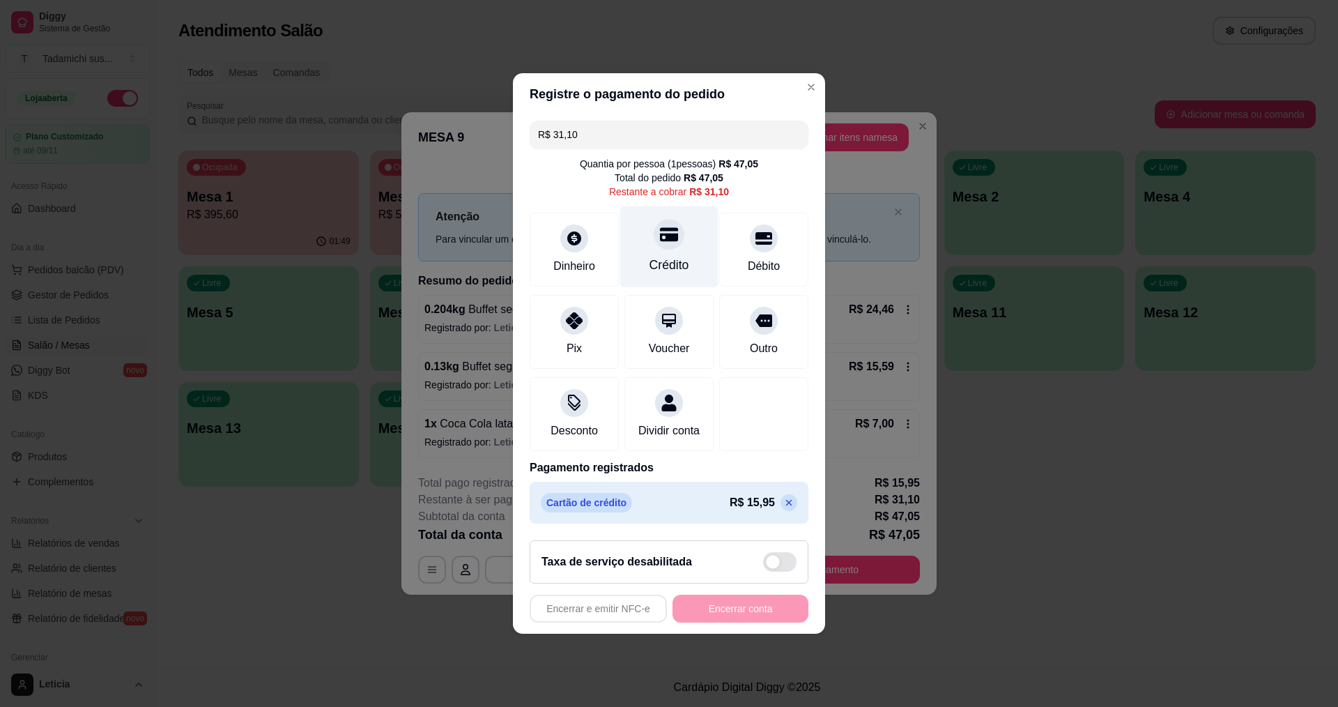
click at [677, 236] on div "Crédito" at bounding box center [669, 247] width 98 height 82
type input "R$ 0,00"
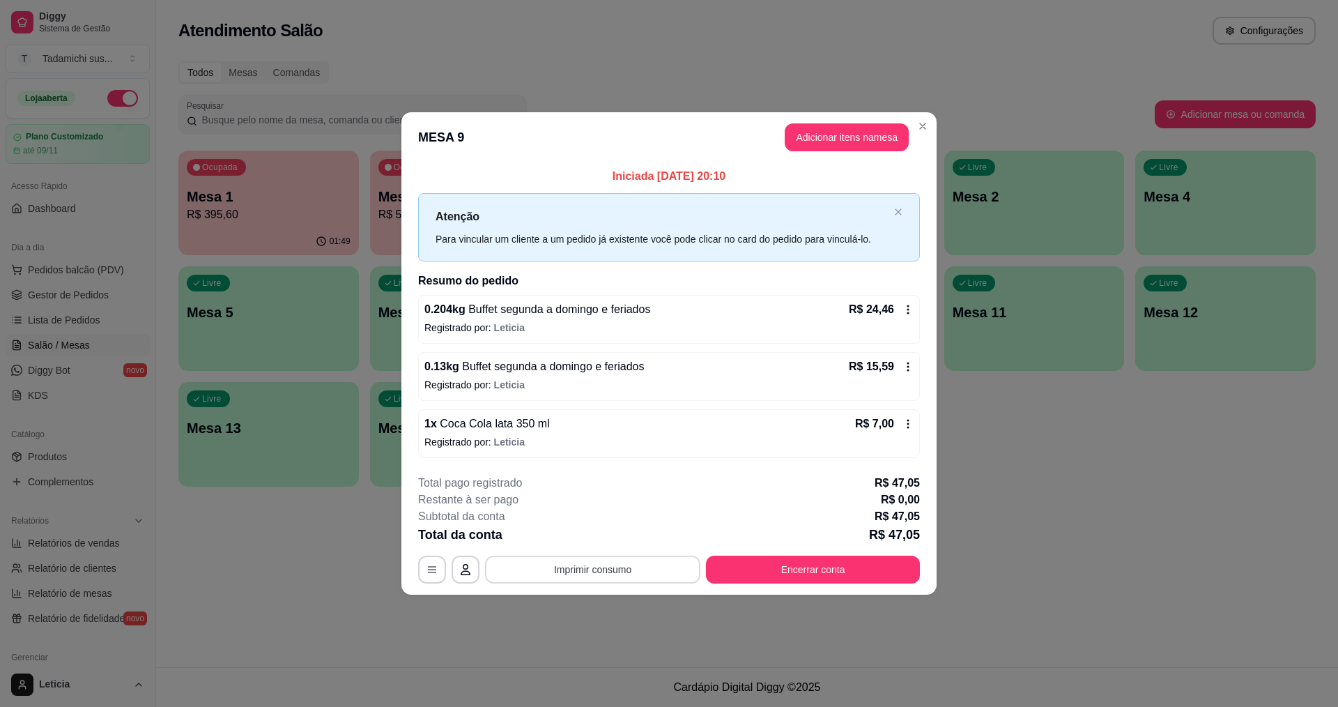
click at [656, 567] on button "Imprimir consumo" at bounding box center [592, 569] width 215 height 28
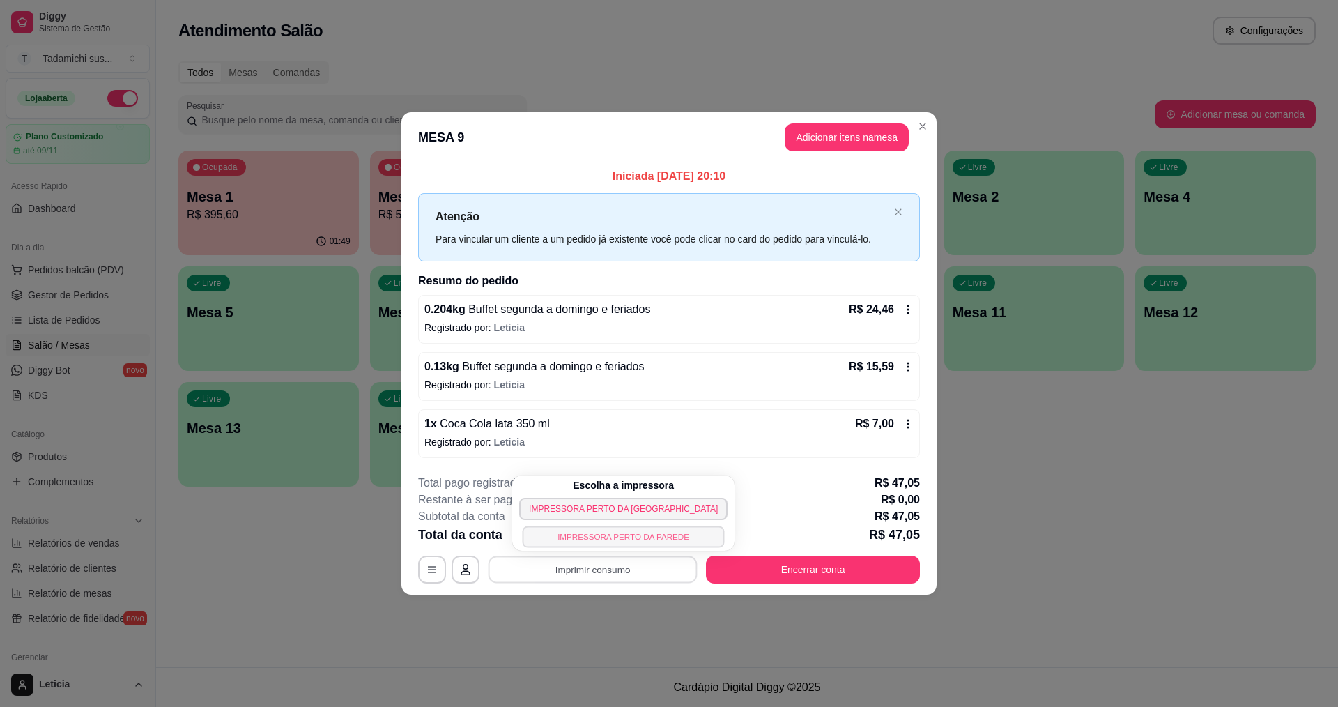
click at [624, 541] on button "IMPRESSORA PERTO DA PAREDE" at bounding box center [624, 536] width 202 height 22
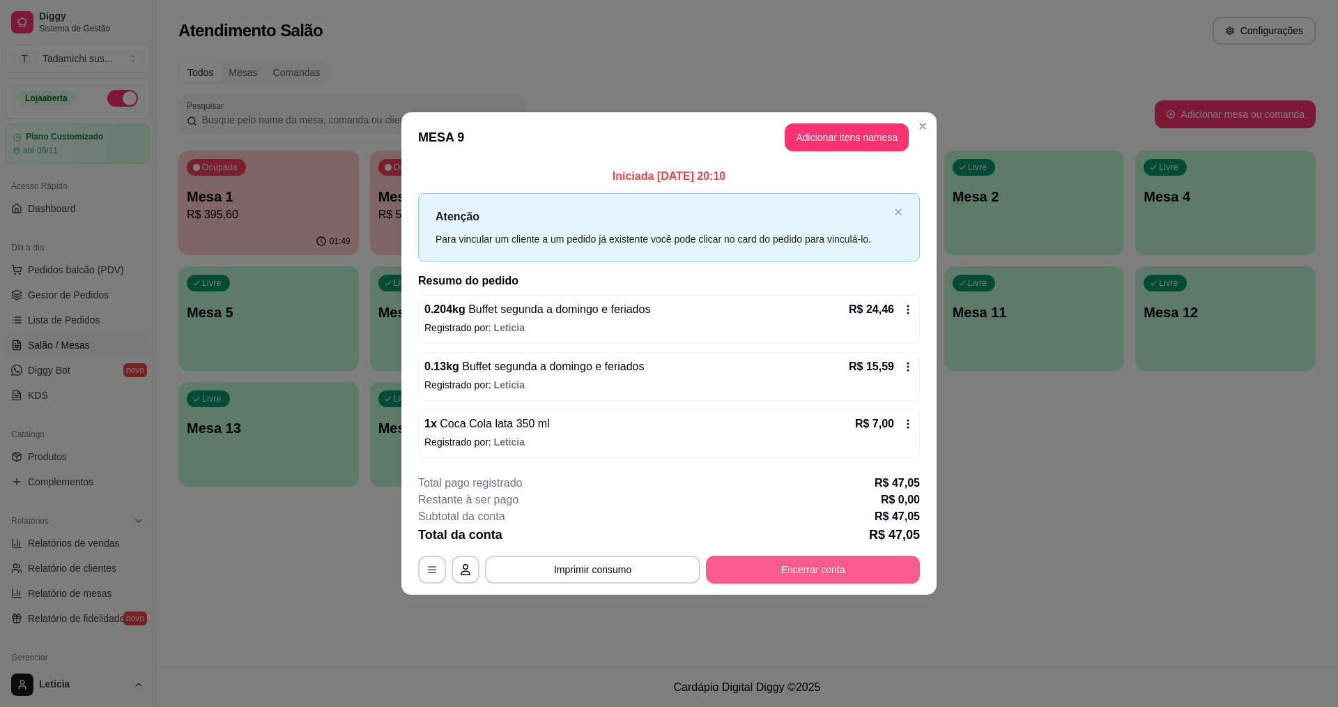
click at [802, 571] on button "Encerrar conta" at bounding box center [813, 569] width 214 height 28
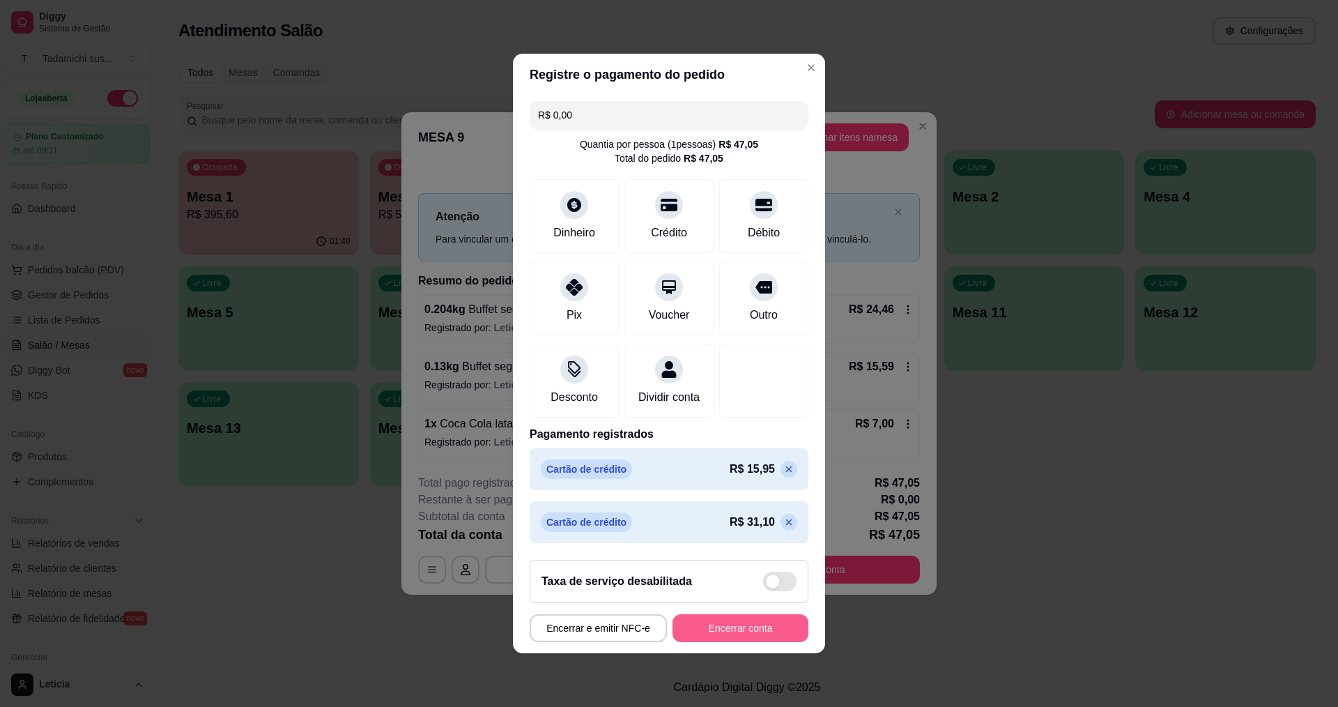
click at [741, 633] on button "Encerrar conta" at bounding box center [740, 628] width 136 height 28
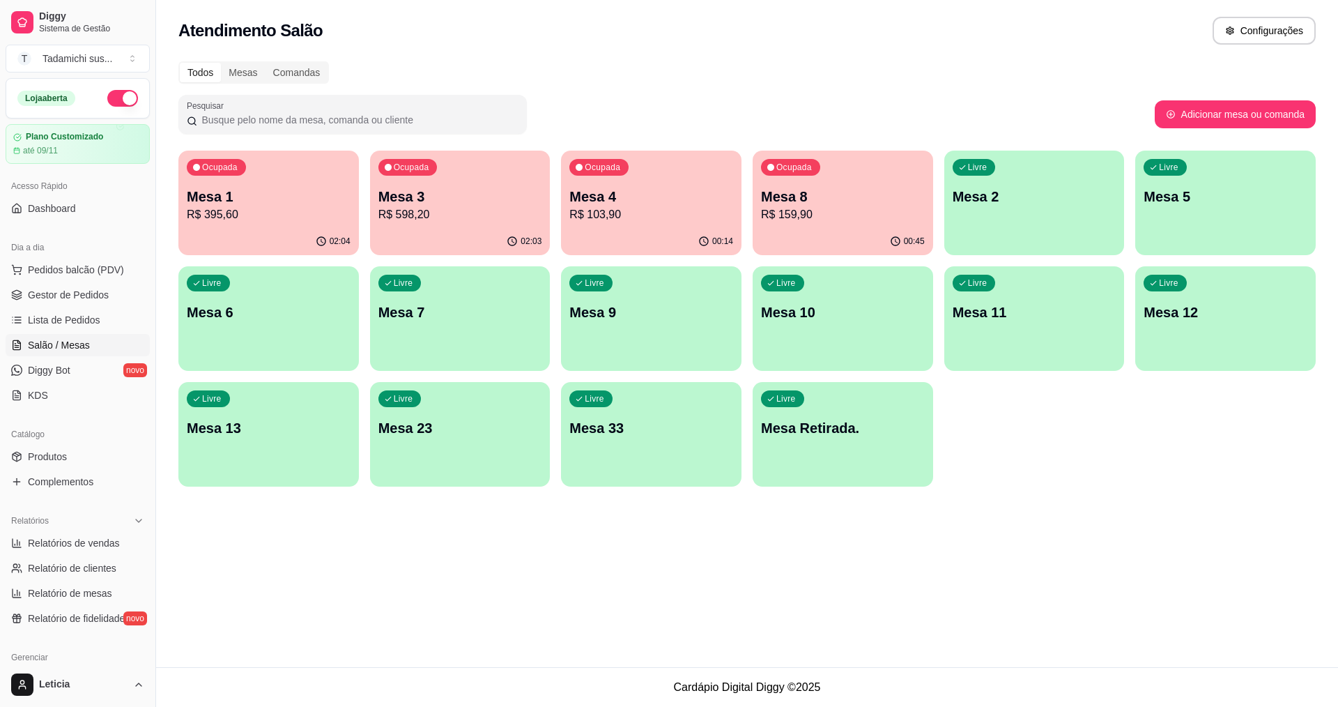
click at [872, 447] on div "Livre Mesa Retirada." at bounding box center [842, 426] width 180 height 88
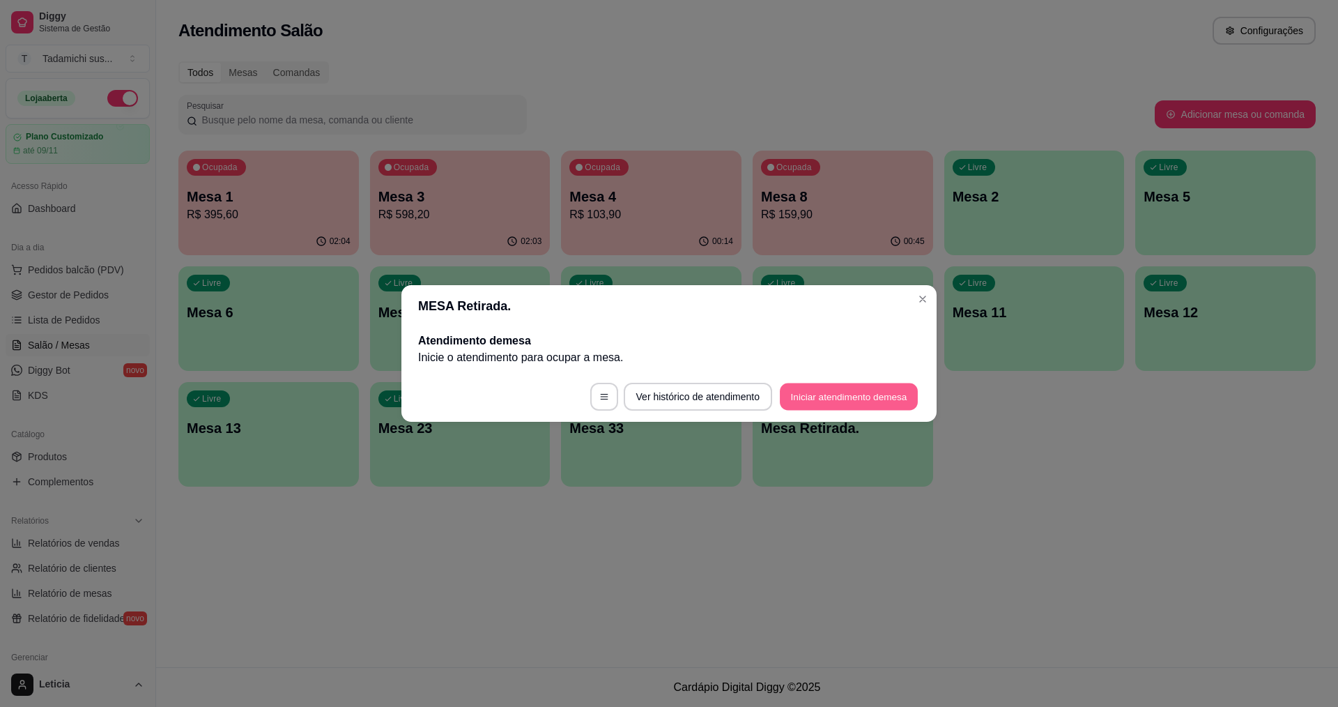
click at [874, 395] on button "Iniciar atendimento de mesa" at bounding box center [849, 396] width 138 height 27
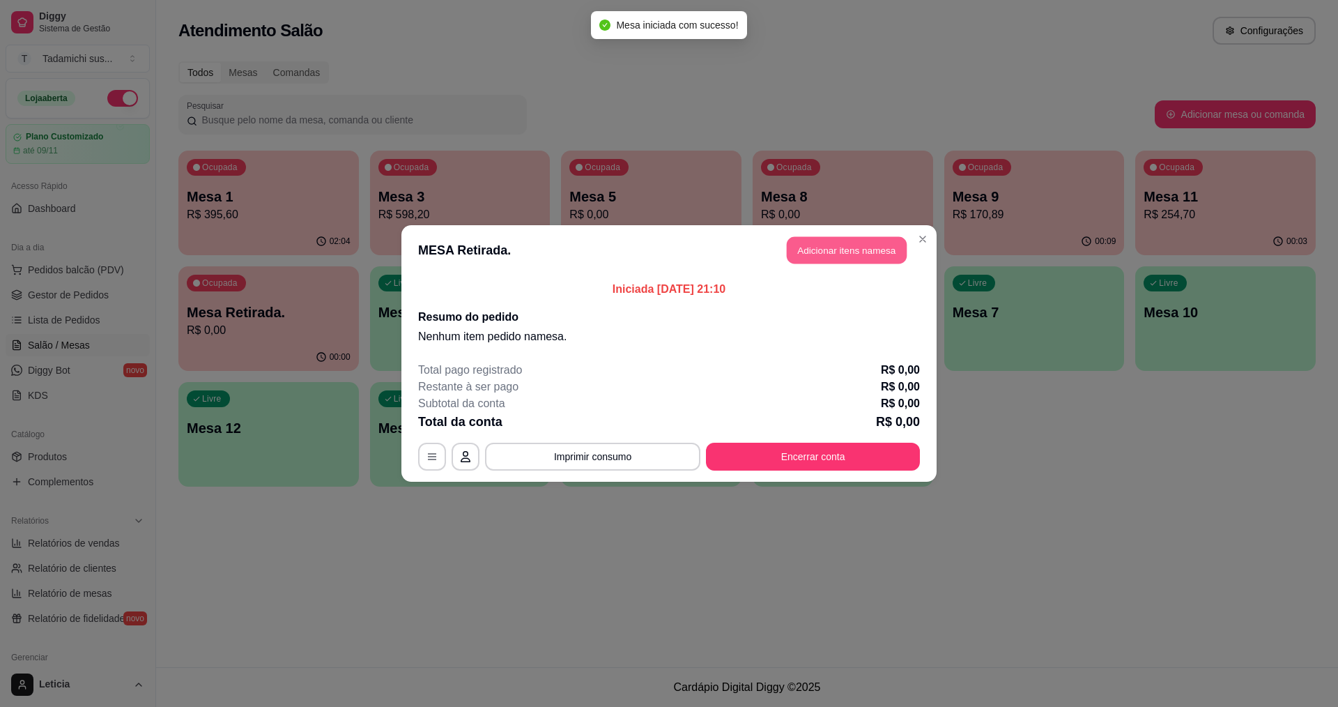
click at [876, 256] on button "Adicionar itens na mesa" at bounding box center [847, 250] width 120 height 27
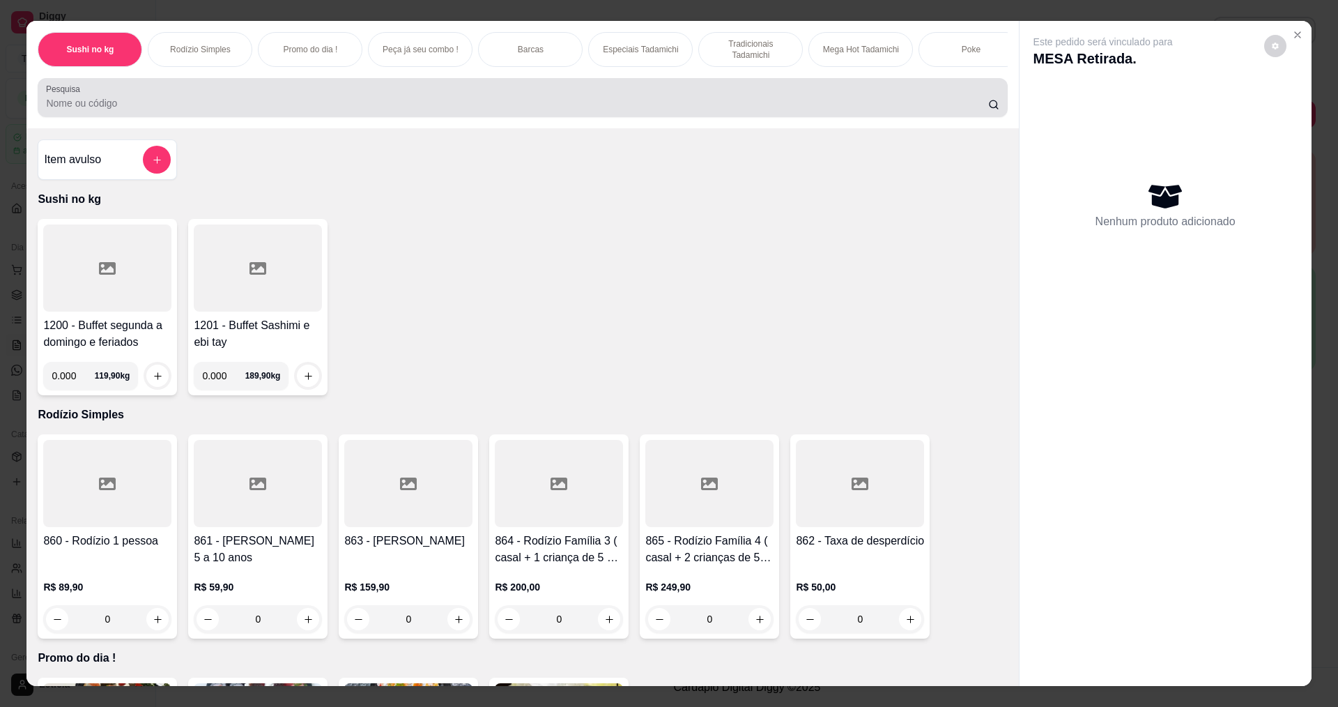
click at [139, 101] on div at bounding box center [522, 98] width 952 height 28
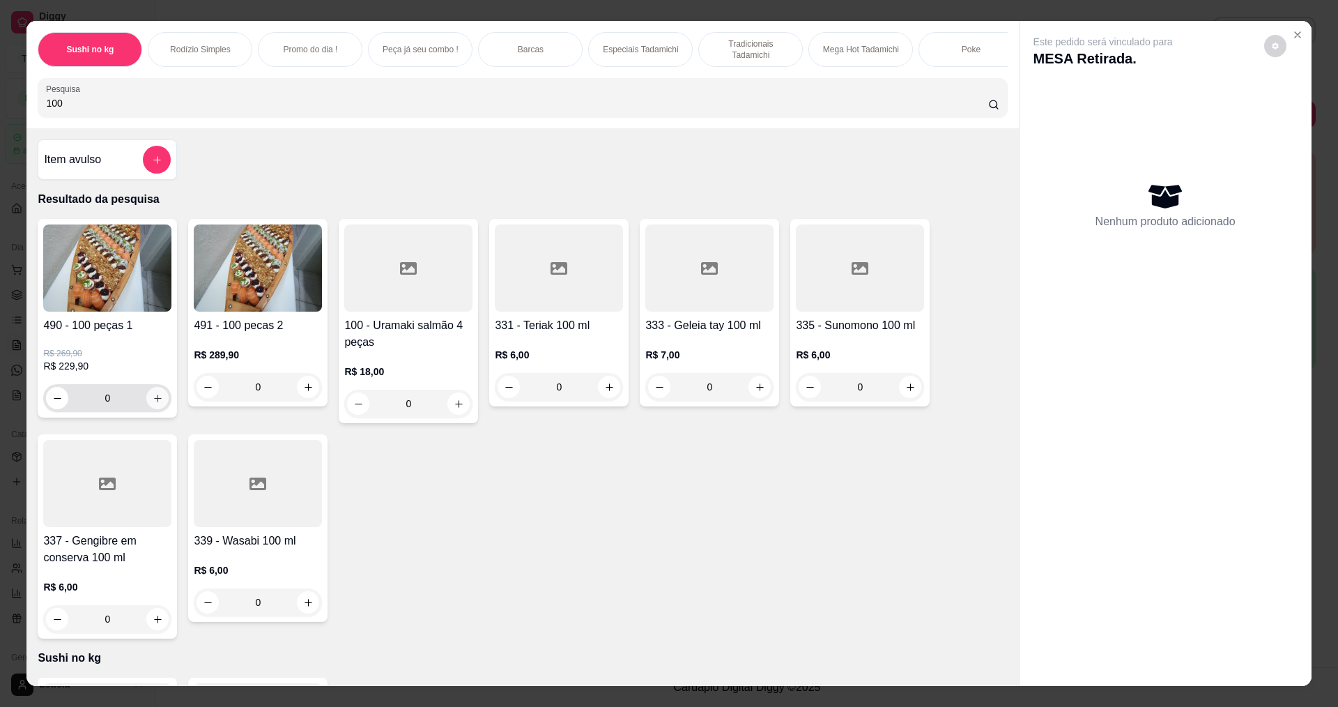
type input "100"
click at [153, 403] on icon "increase-product-quantity" at bounding box center [158, 398] width 10 height 10
type input "1"
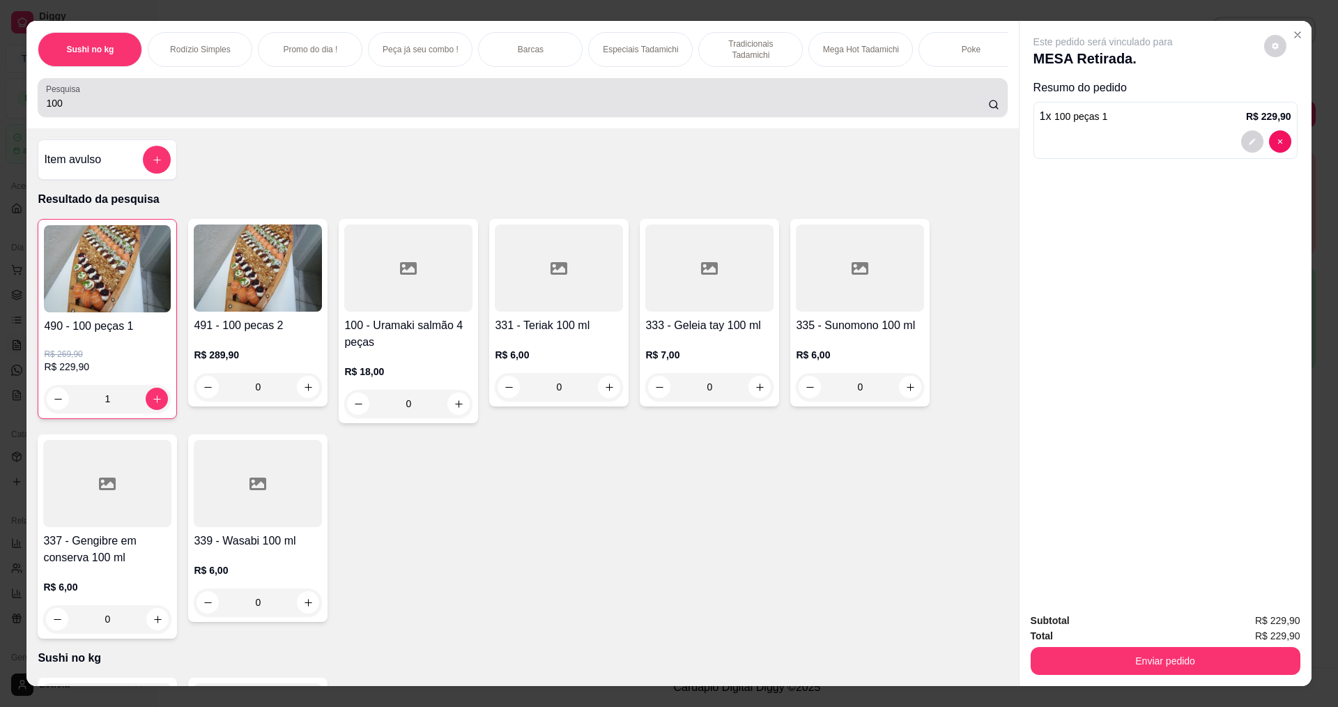
click at [207, 110] on input "100" at bounding box center [516, 103] width 941 height 14
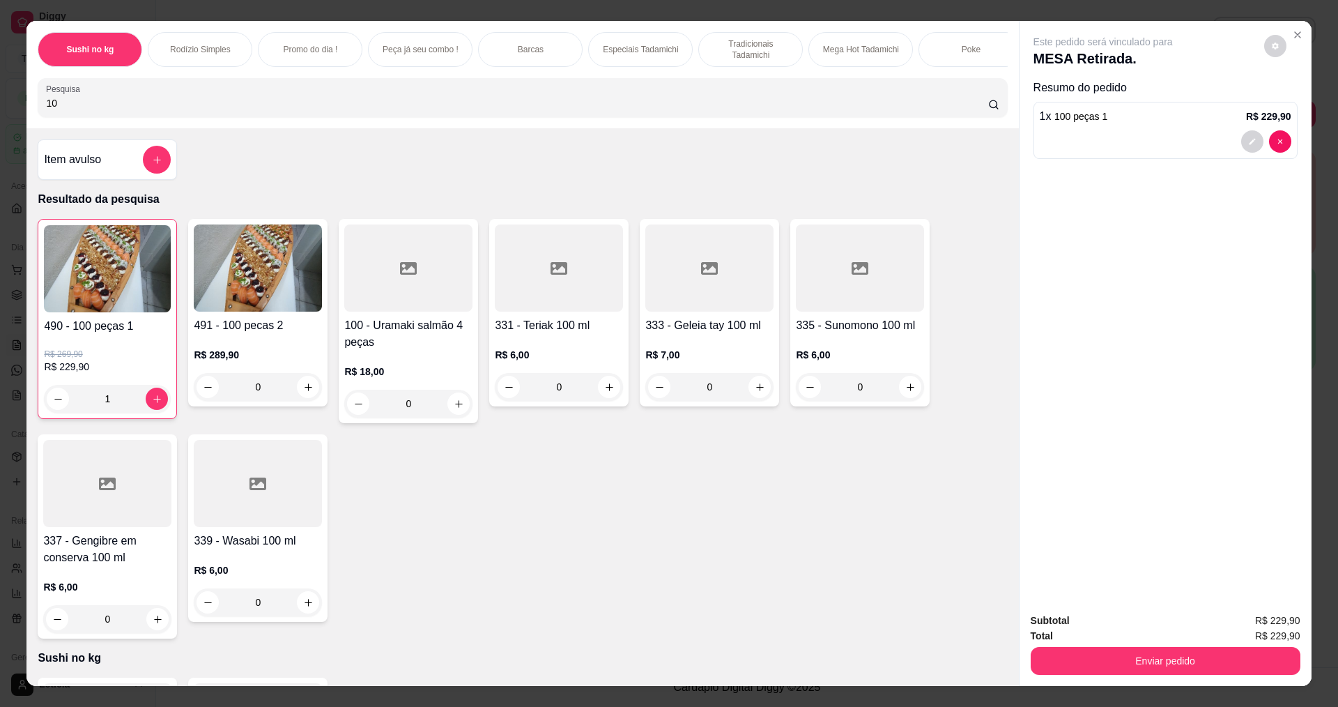
type input "1"
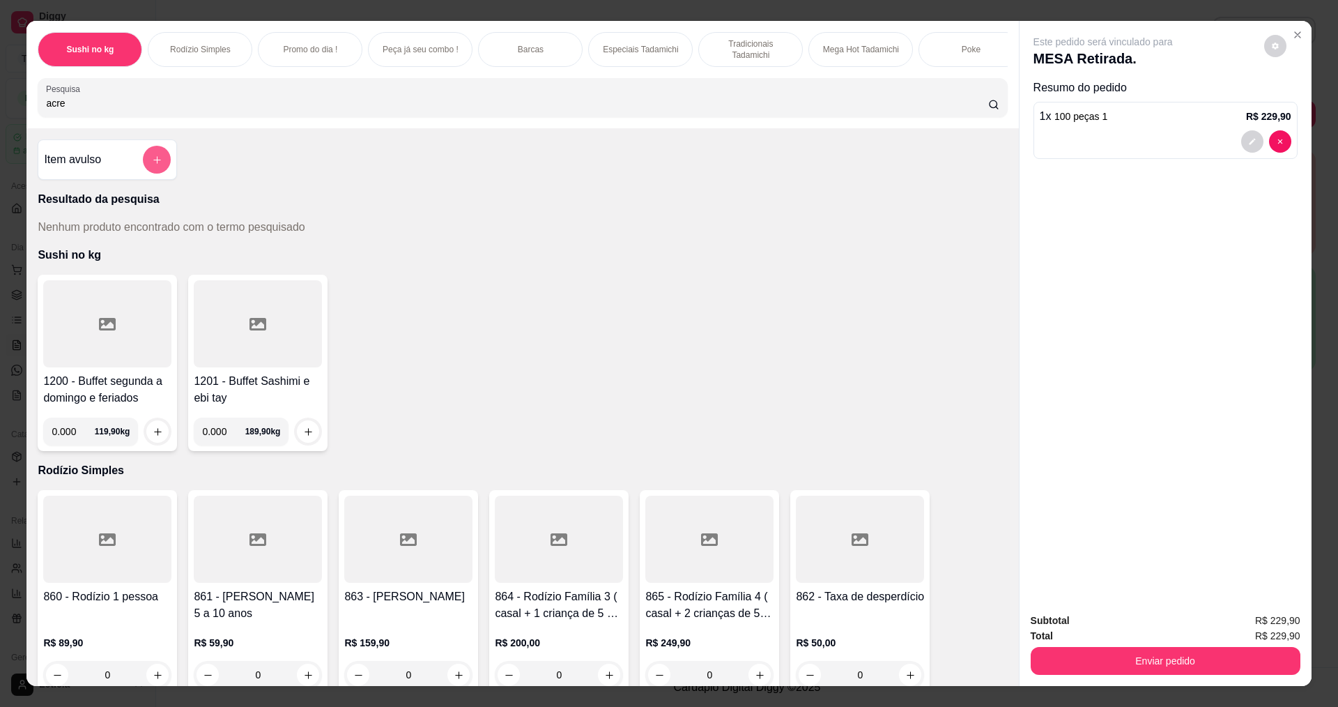
type input "acre"
click at [153, 165] on icon "add-separate-item" at bounding box center [157, 160] width 10 height 10
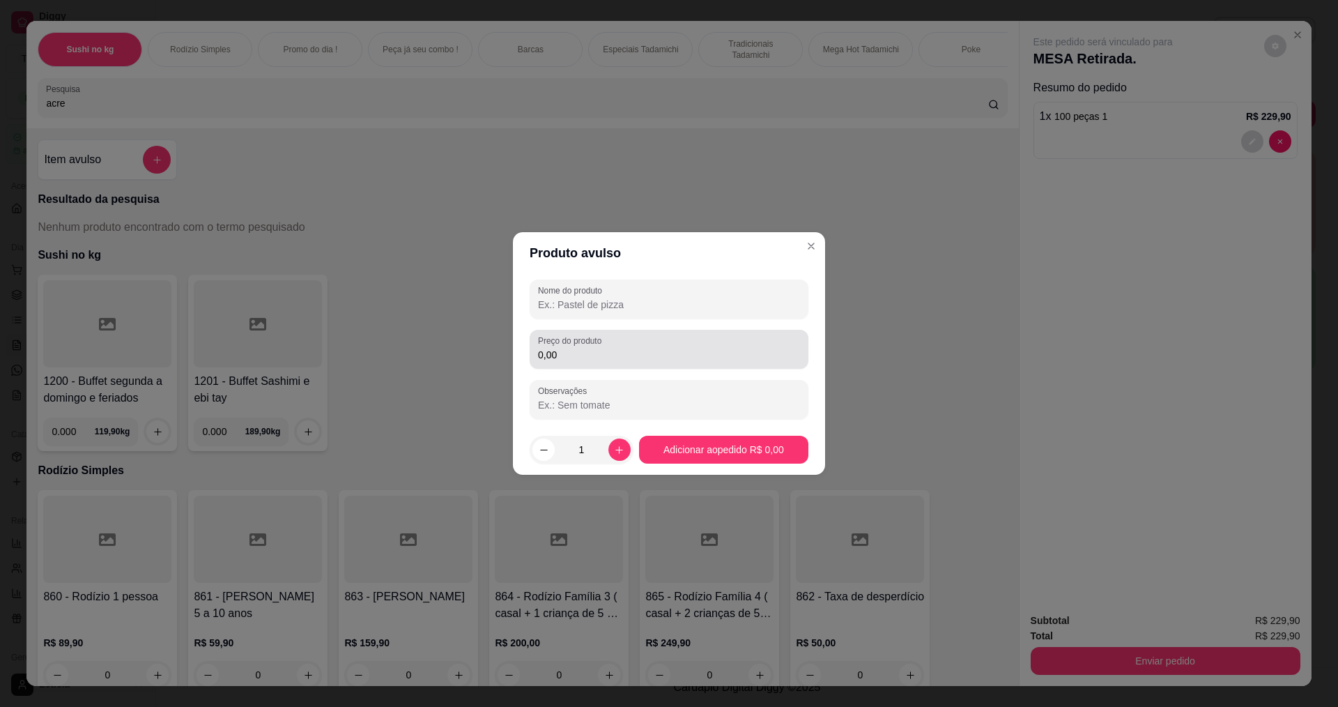
click at [601, 362] on div "0,00" at bounding box center [669, 349] width 262 height 28
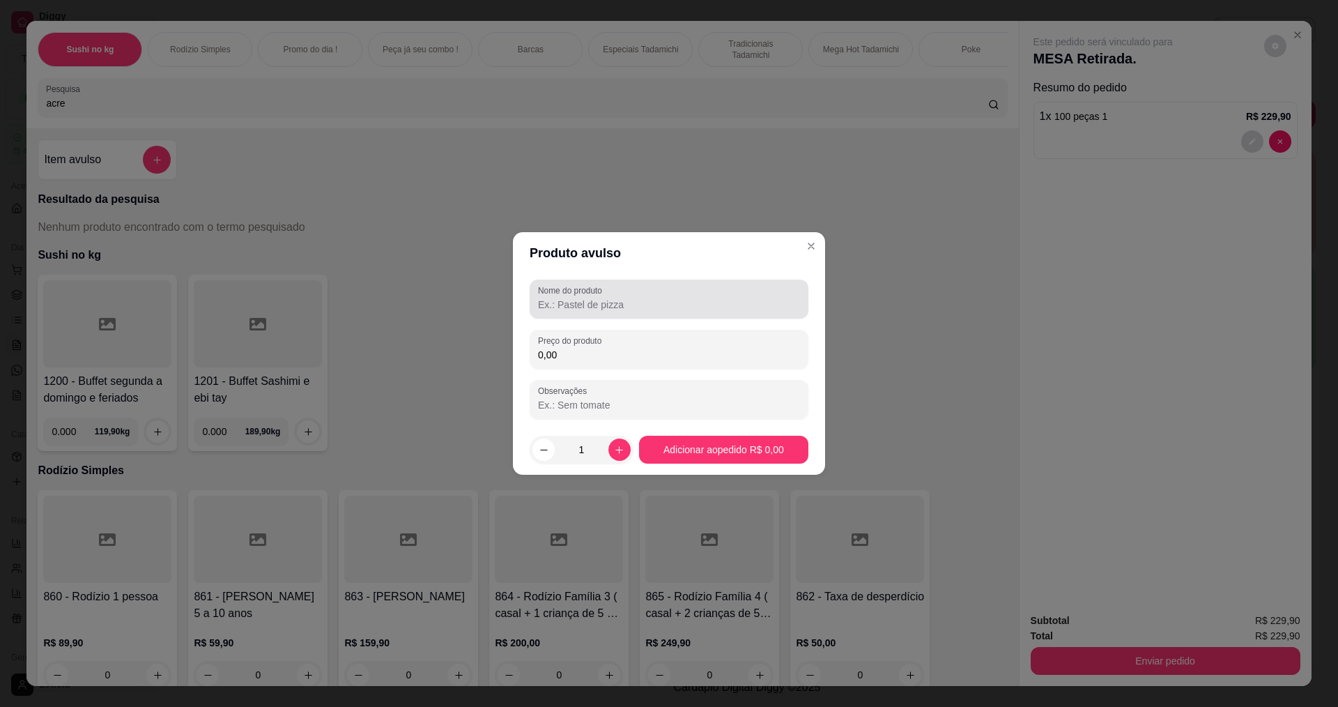
click at [618, 311] on input "Nome do produto" at bounding box center [669, 305] width 262 height 14
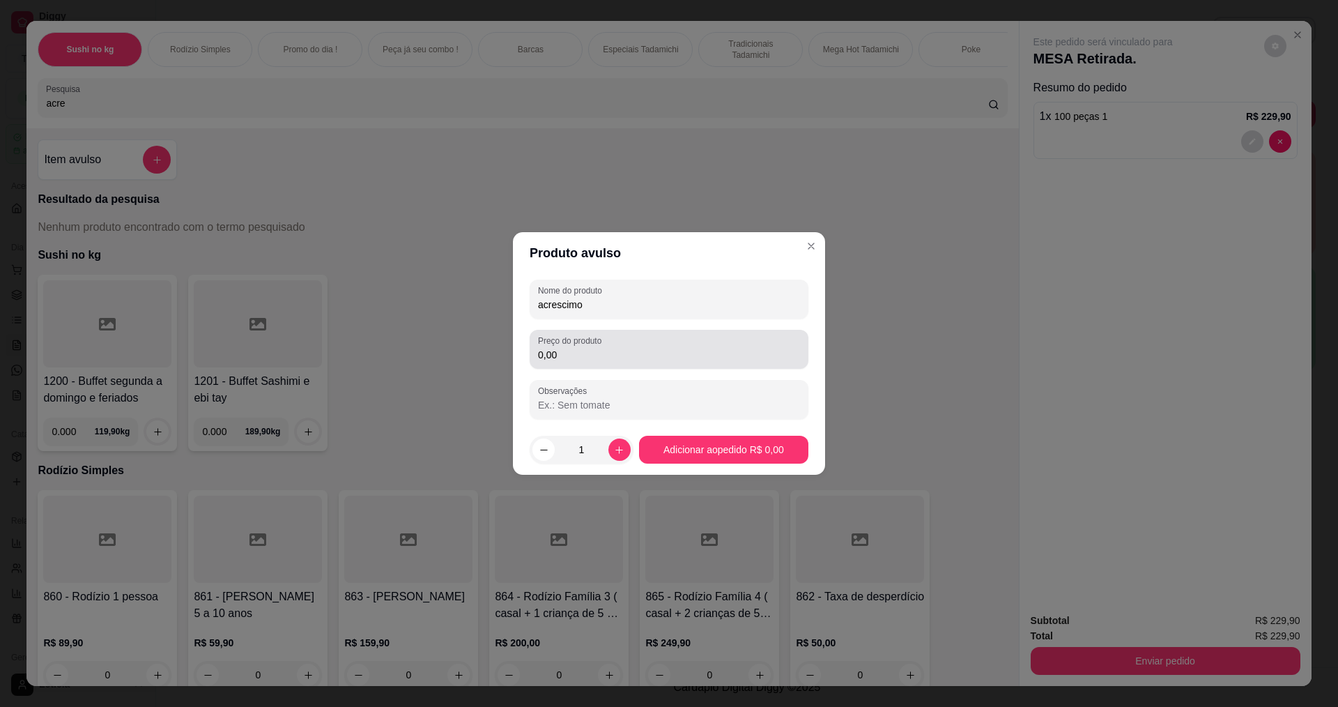
type input "acrescimo"
click at [608, 359] on input "0,00" at bounding box center [669, 355] width 262 height 14
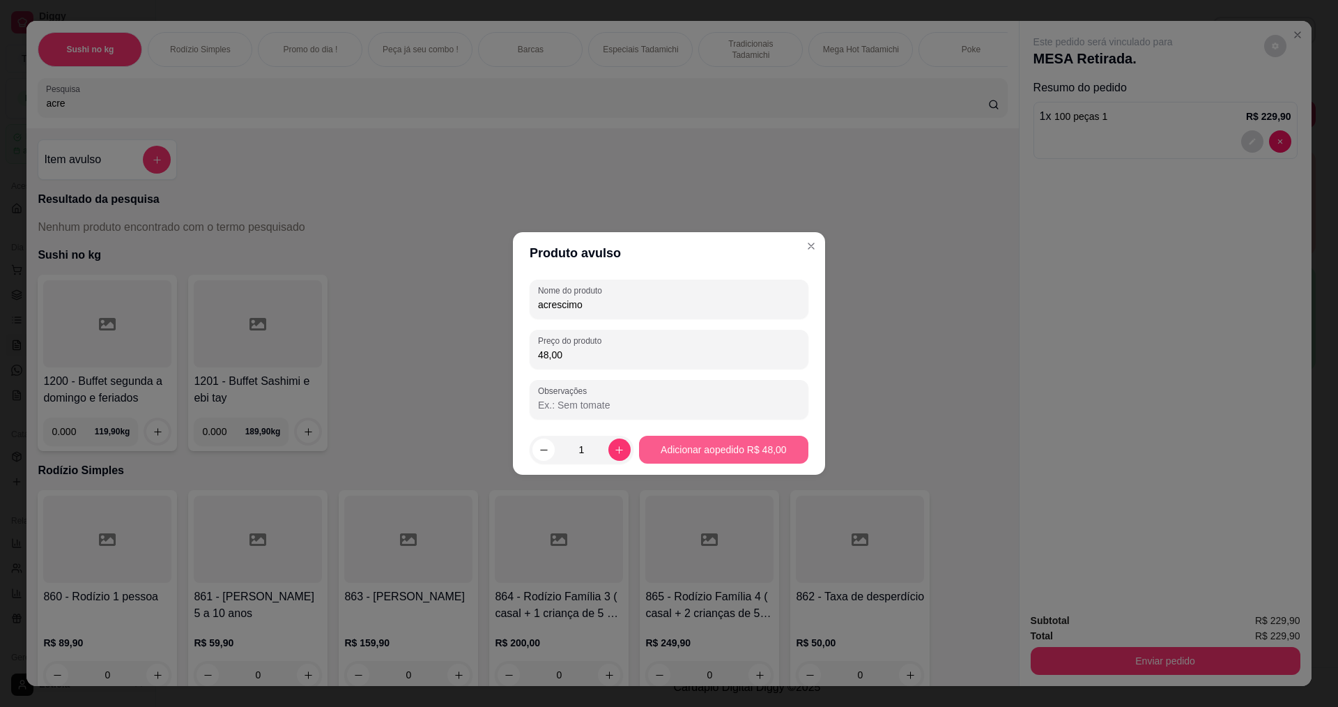
type input "48,00"
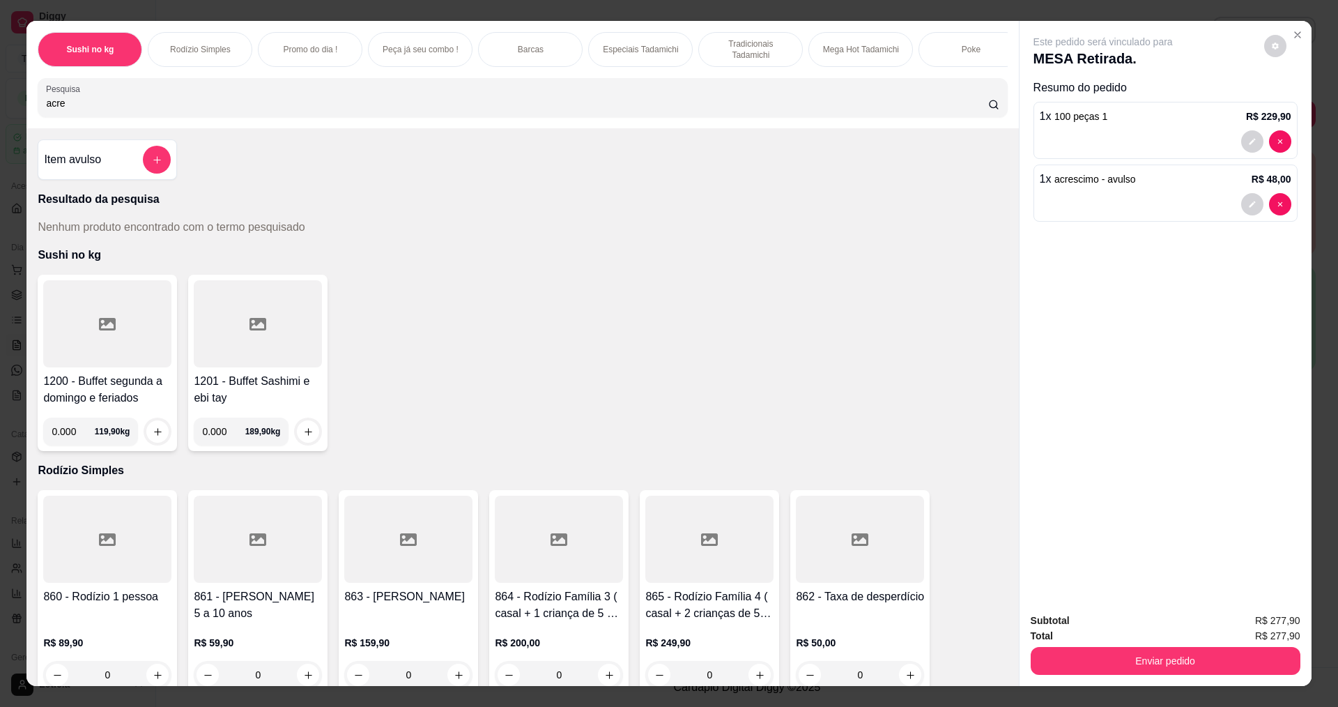
click at [100, 109] on input "acre" at bounding box center [516, 103] width 941 height 14
type input "a"
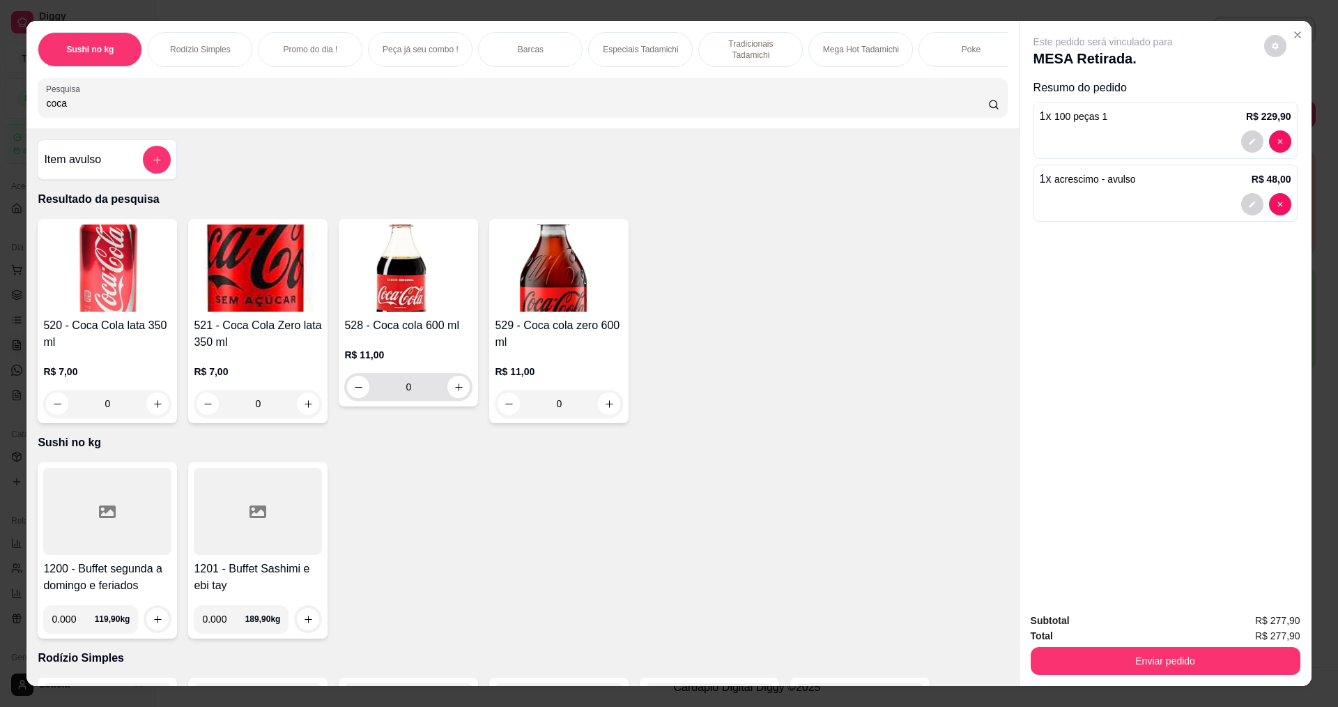
type input "coca"
click at [459, 388] on button "increase-product-quantity" at bounding box center [458, 387] width 22 height 22
type input "1"
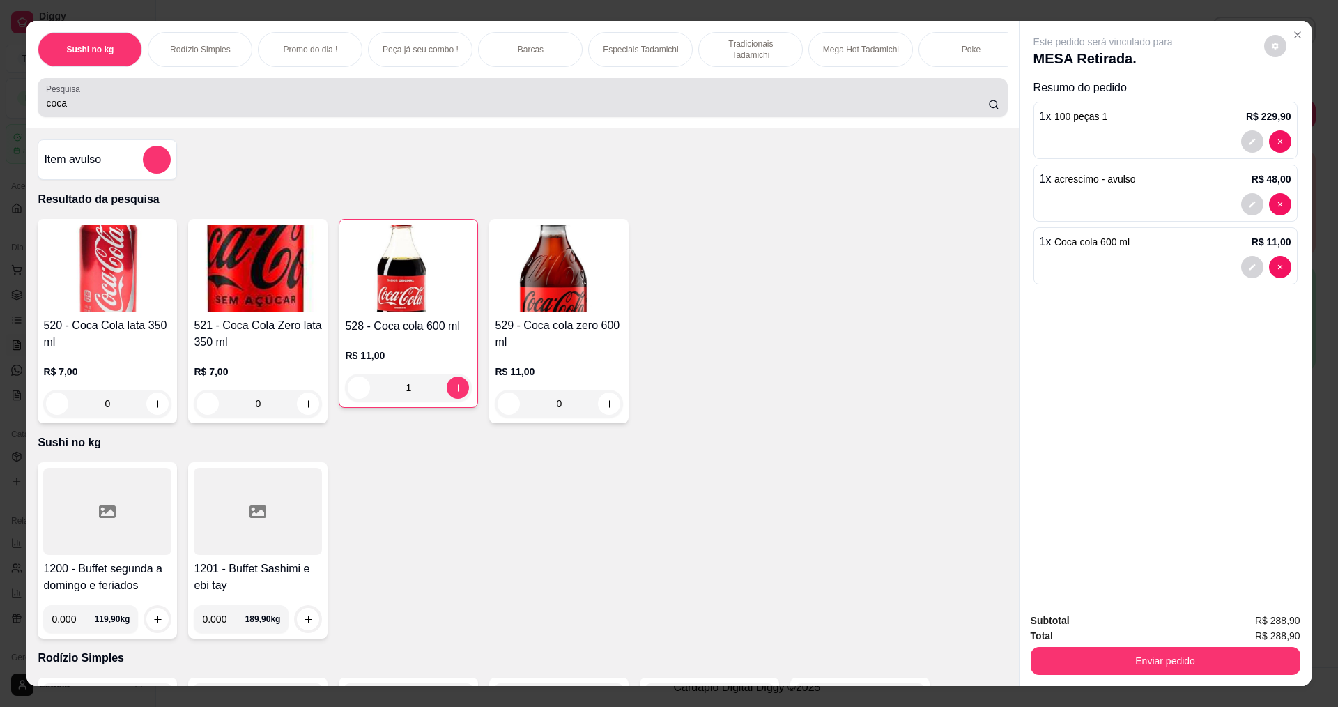
click at [215, 110] on input "coca" at bounding box center [516, 103] width 941 height 14
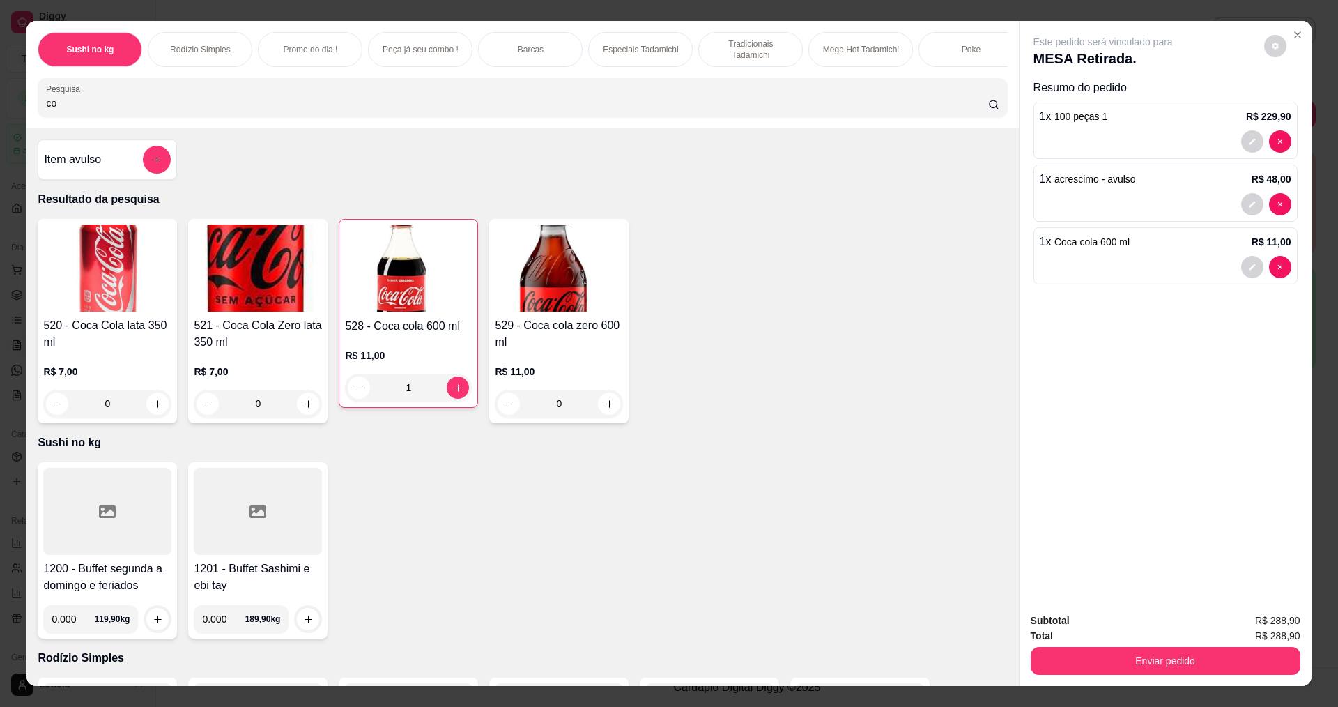
type input "c"
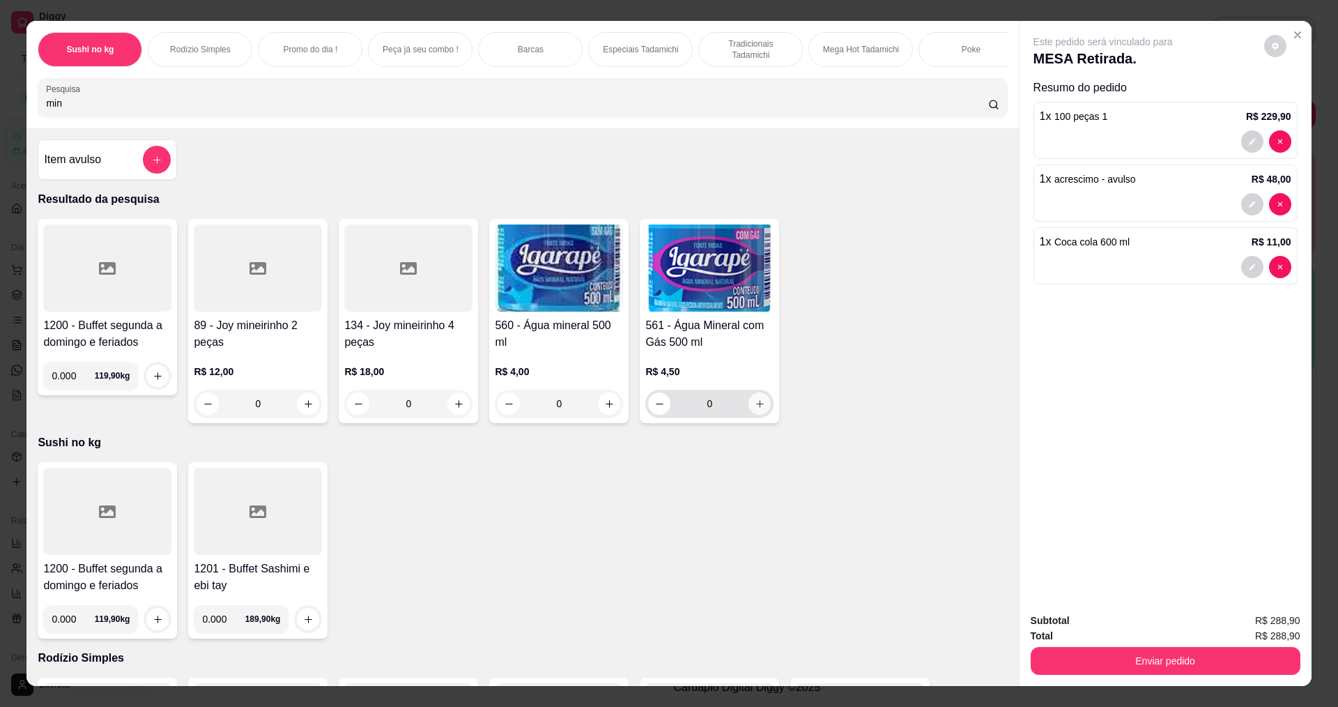
type input "min"
click at [756, 408] on icon "increase-product-quantity" at bounding box center [760, 404] width 8 height 8
click at [755, 409] on icon "increase-product-quantity" at bounding box center [760, 404] width 10 height 10
type input "2"
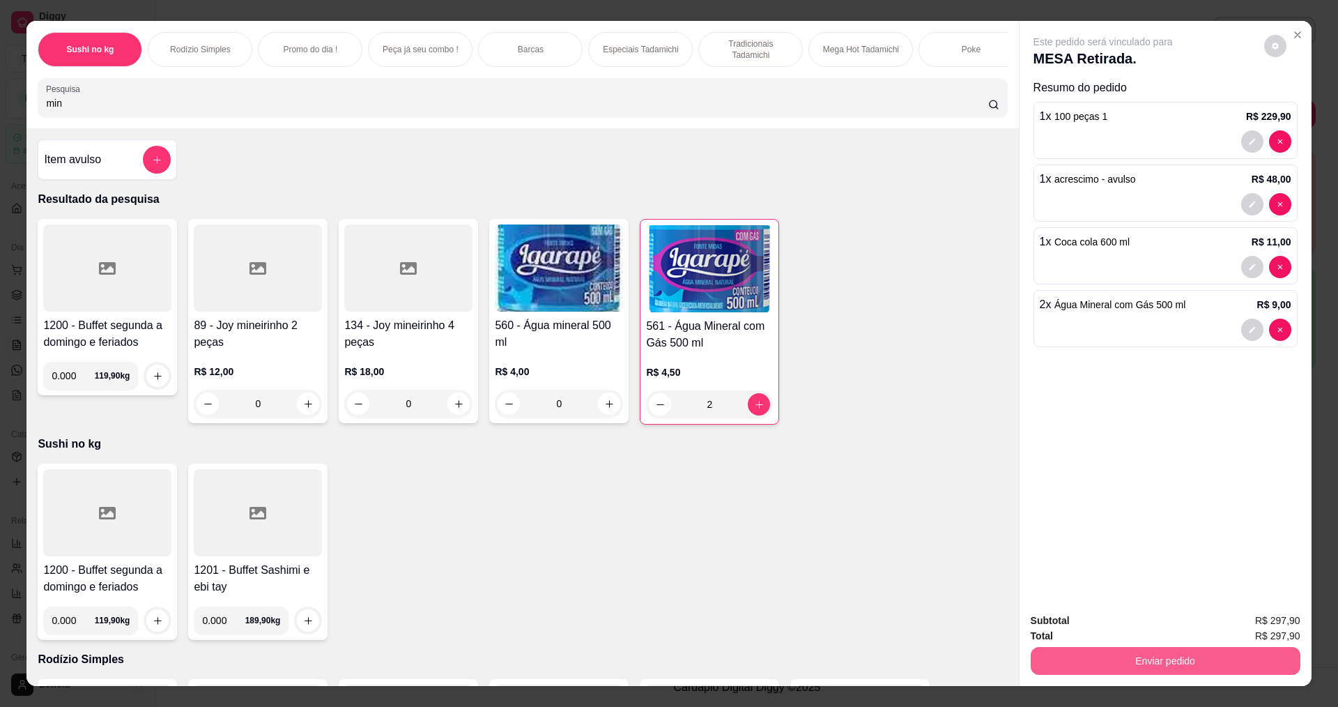
click at [1203, 652] on button "Enviar pedido" at bounding box center [1165, 661] width 270 height 28
click at [1272, 621] on button "Enviar pedido" at bounding box center [1263, 625] width 79 height 26
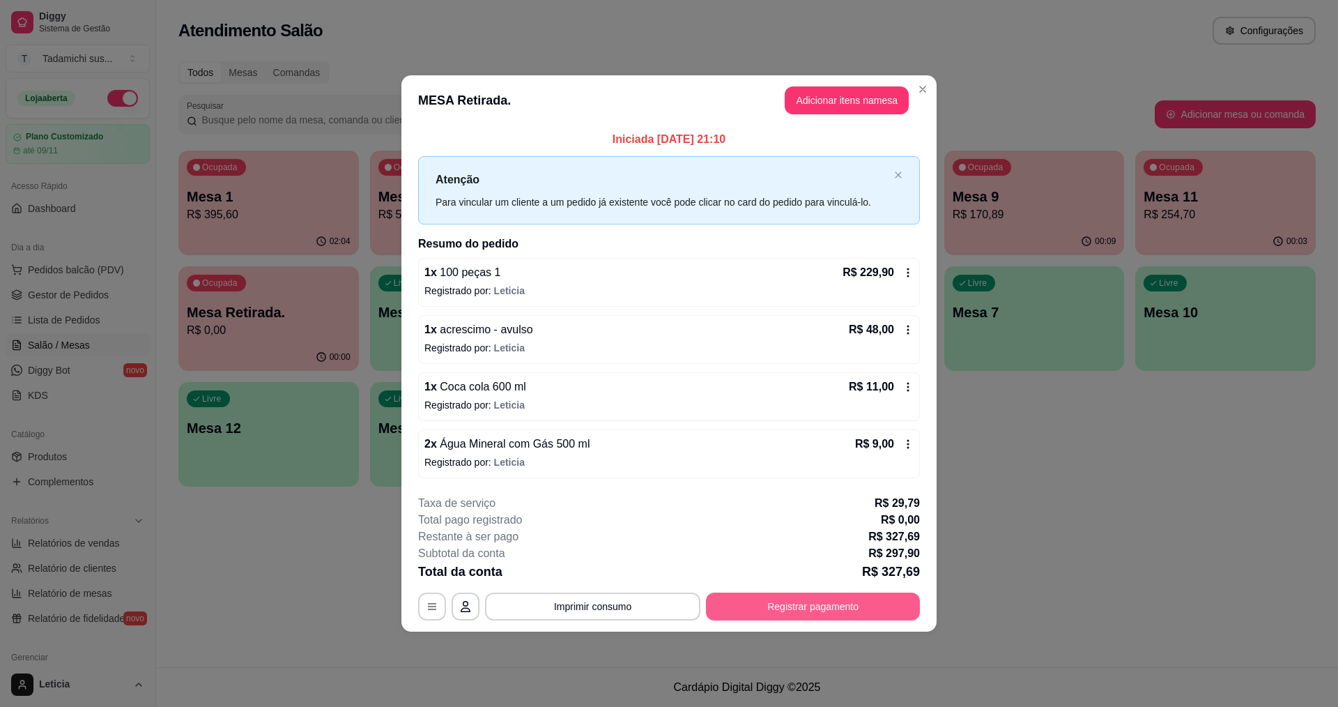
click at [874, 611] on button "Registrar pagamento" at bounding box center [813, 606] width 214 height 28
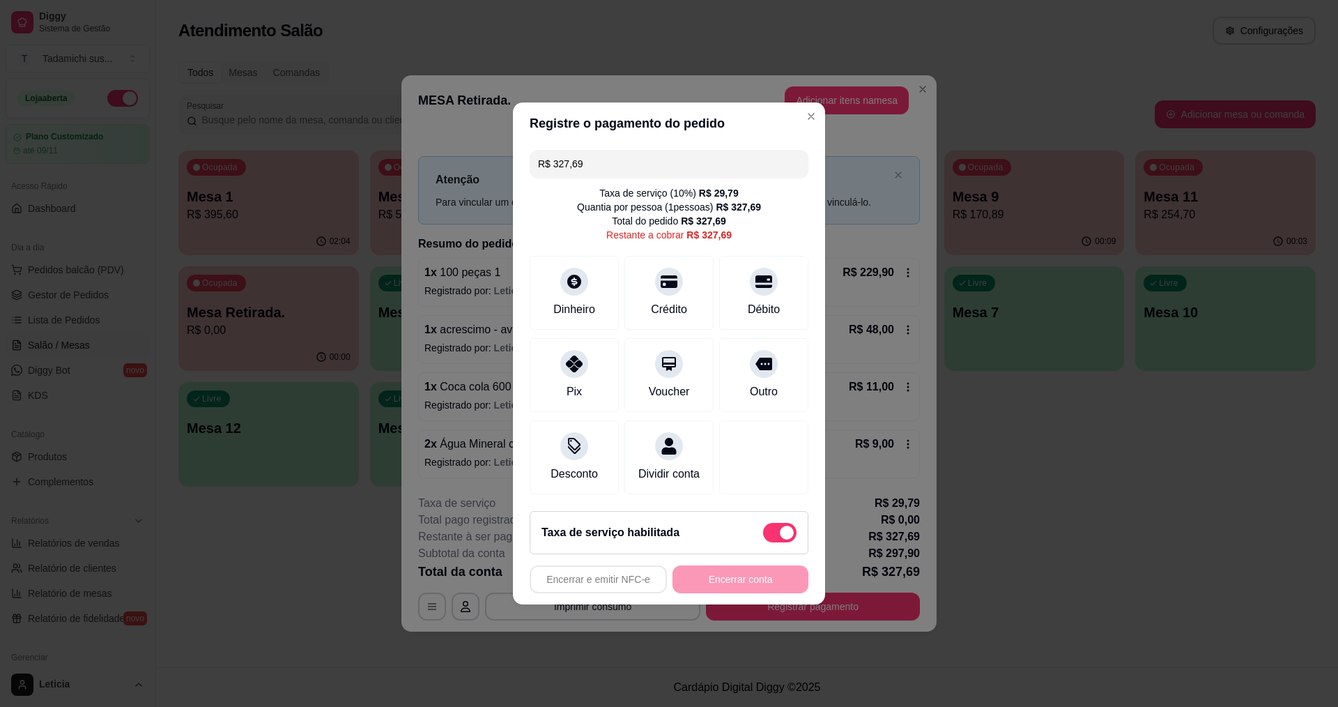
click at [763, 542] on span at bounding box center [779, 533] width 33 height 20
click at [762, 543] on input "checkbox" at bounding box center [766, 539] width 9 height 9
checkbox input "true"
type input "R$ 297,90"
checkbox input "false"
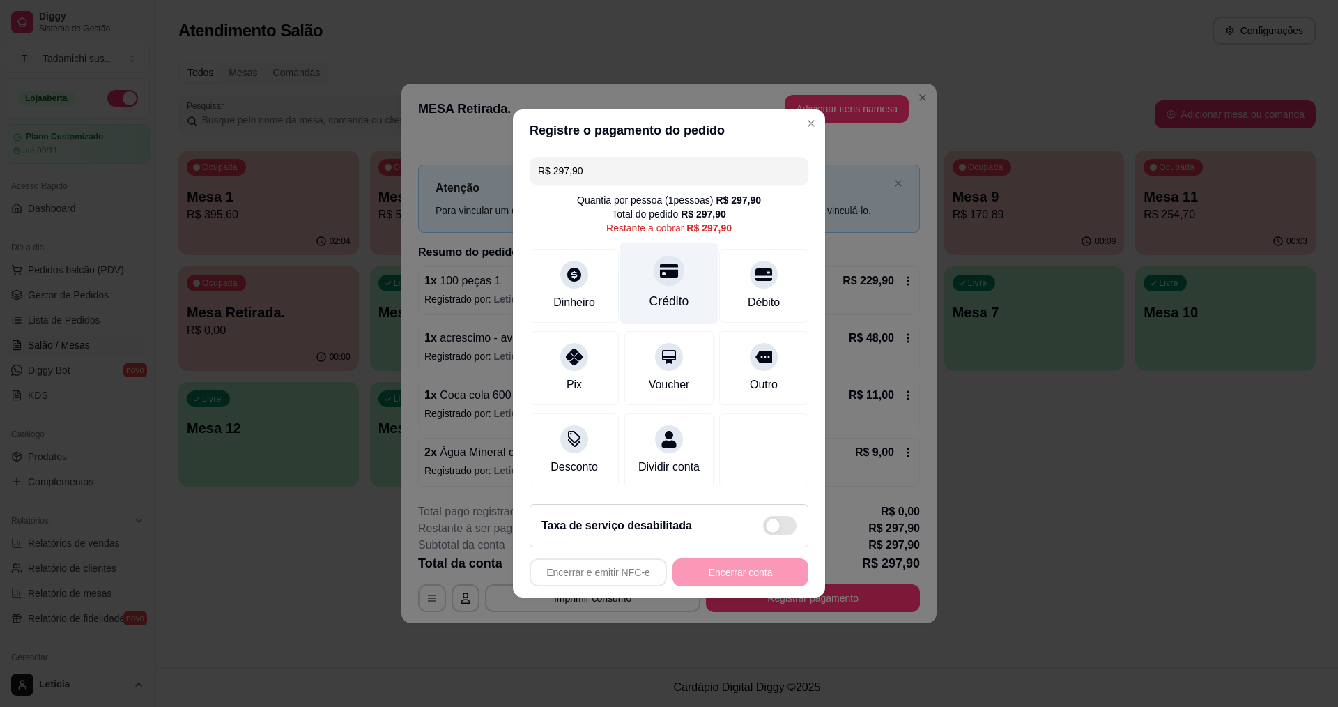
click at [670, 292] on div "Crédito" at bounding box center [669, 301] width 40 height 18
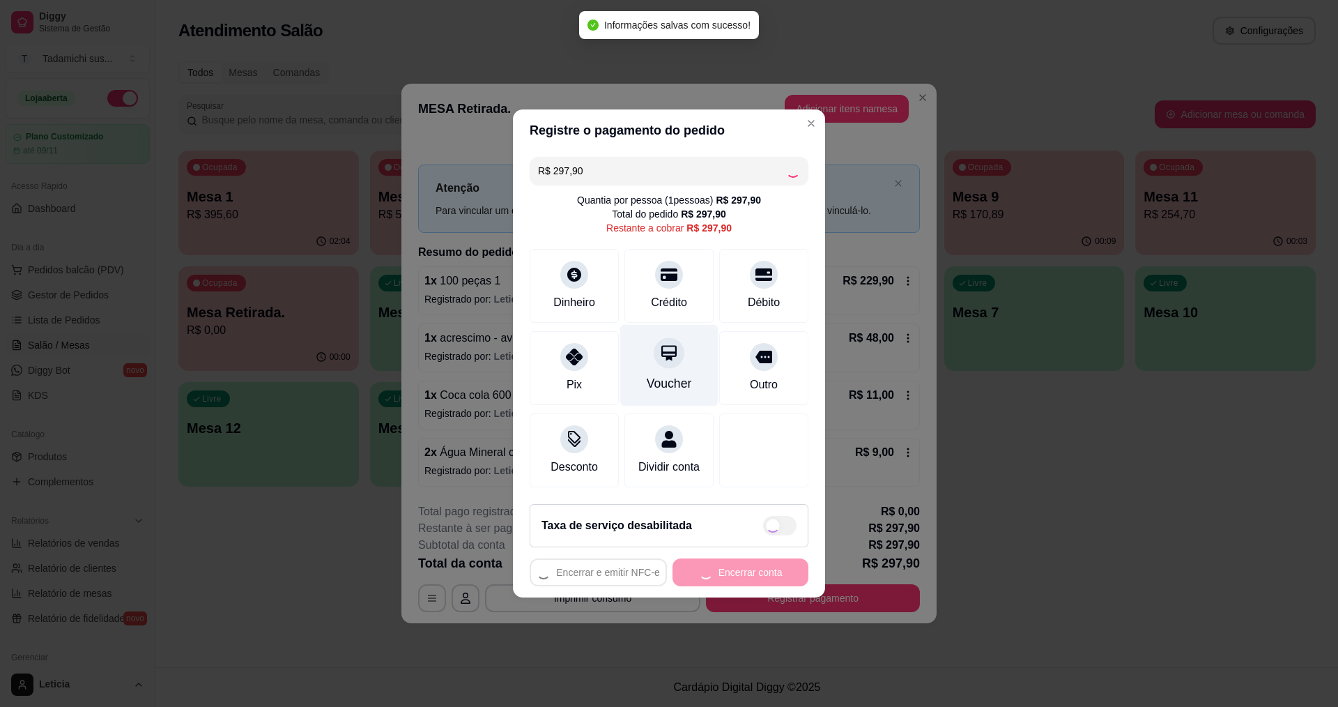
type input "R$ 0,00"
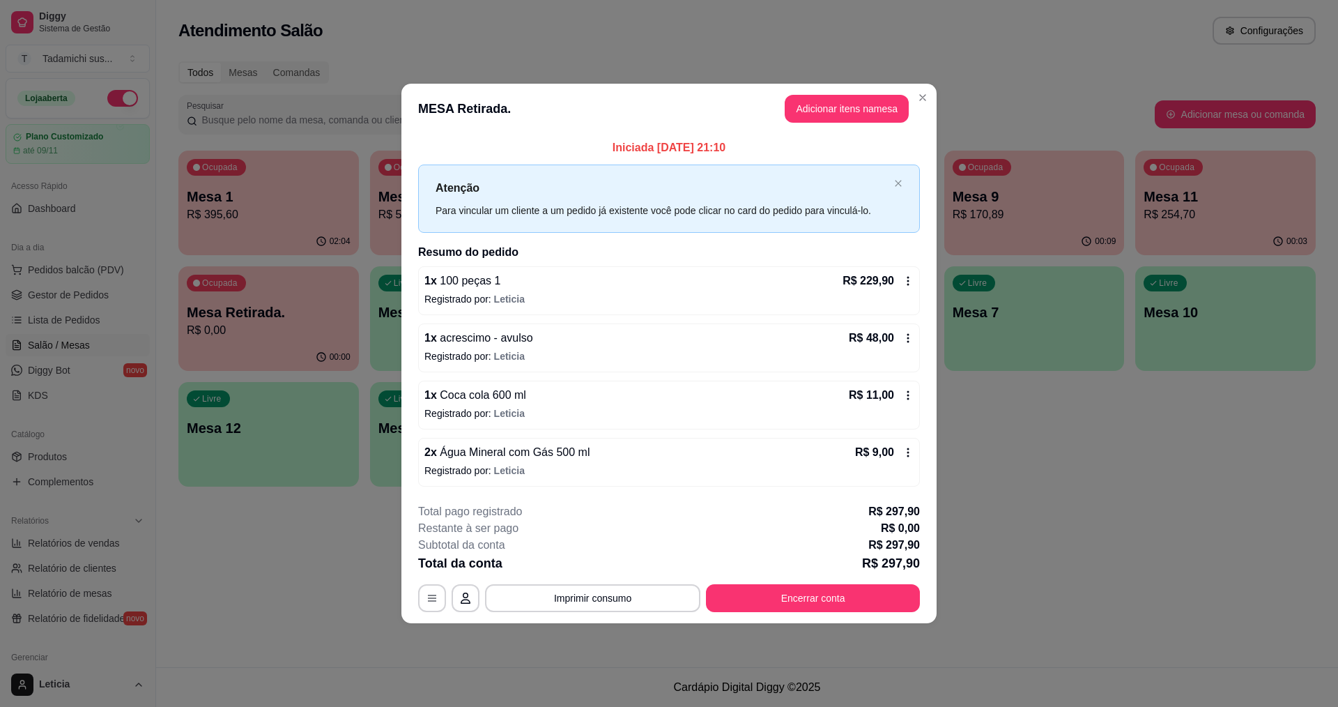
click at [615, 602] on button "Imprimir consumo" at bounding box center [592, 598] width 215 height 28
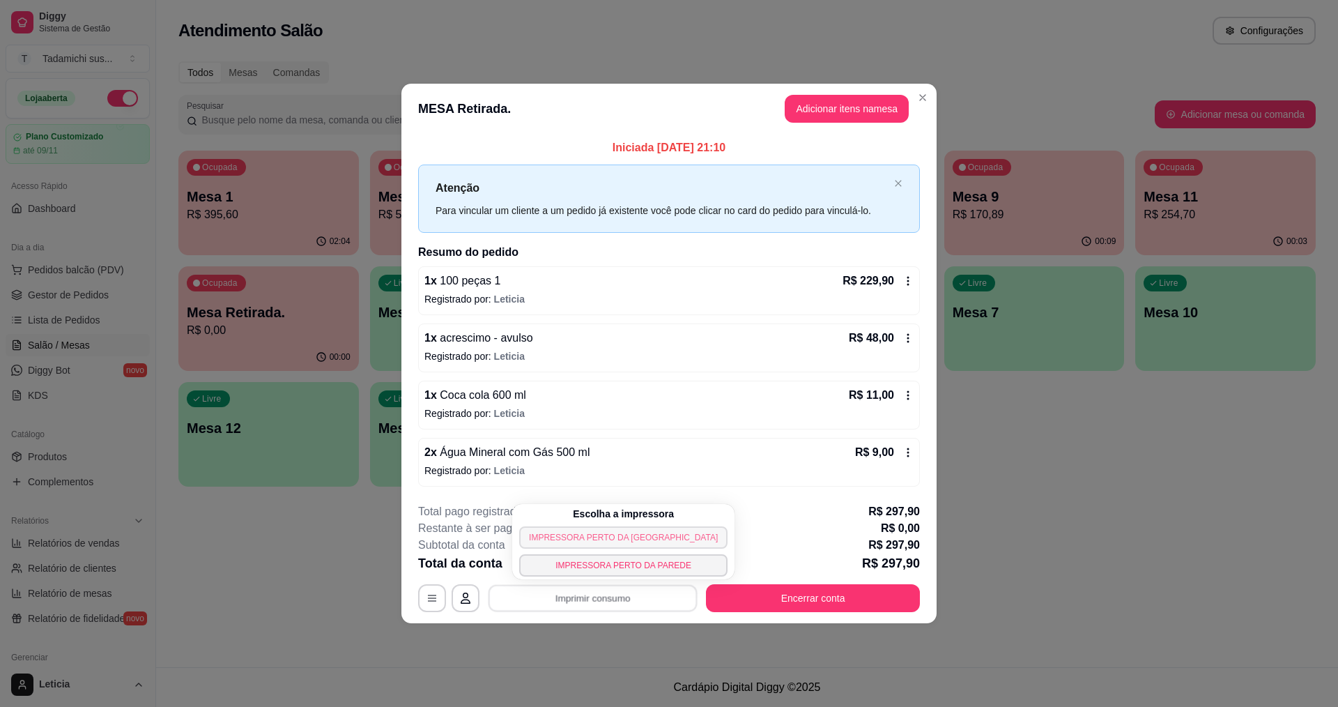
click at [632, 536] on button "IMPRESSORA PERTO DA [GEOGRAPHIC_DATA]" at bounding box center [623, 537] width 208 height 22
